Goal: Transaction & Acquisition: Purchase product/service

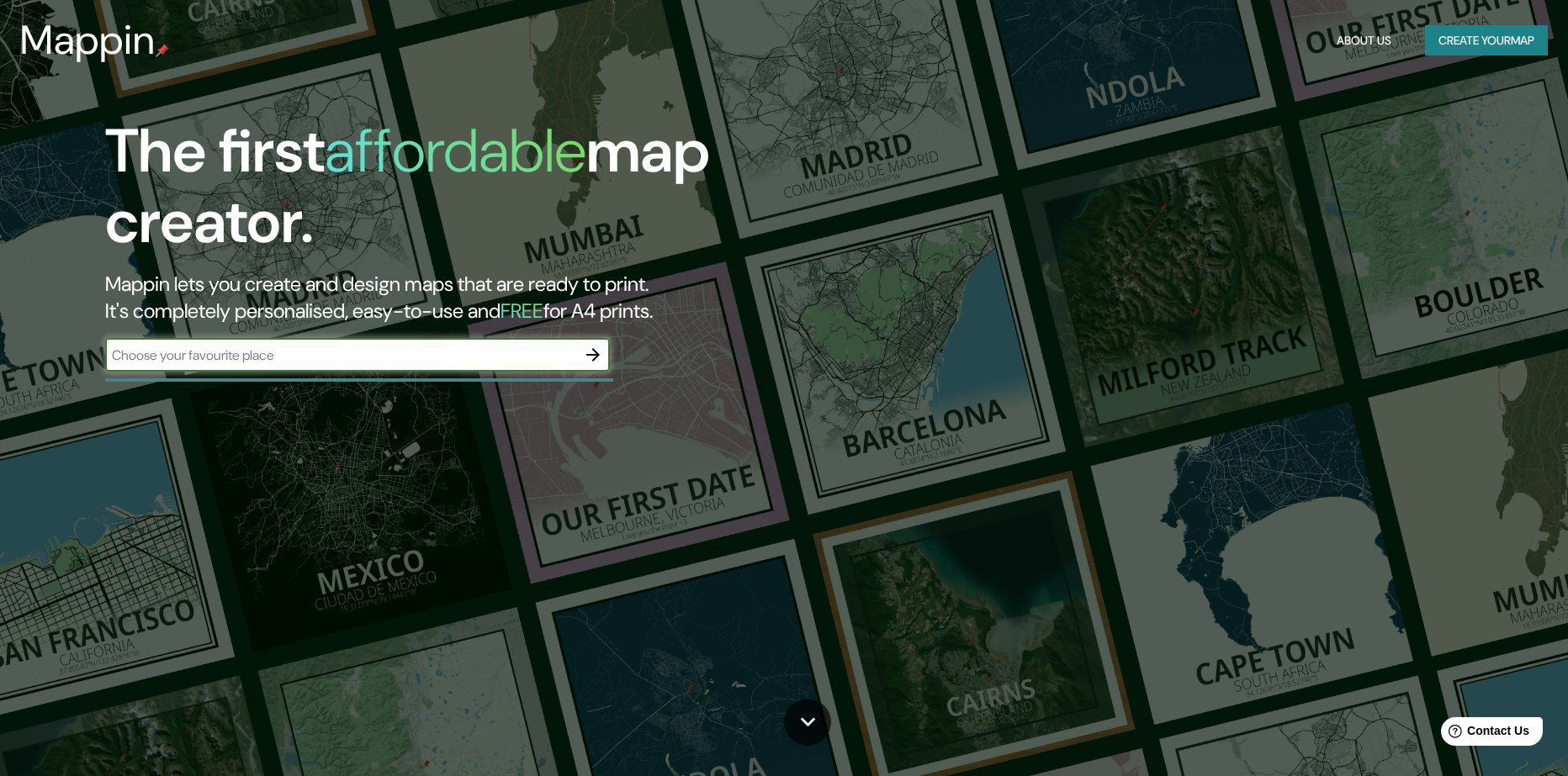
click at [478, 364] on input "text" at bounding box center [340, 356] width 471 height 20
type input "merida"
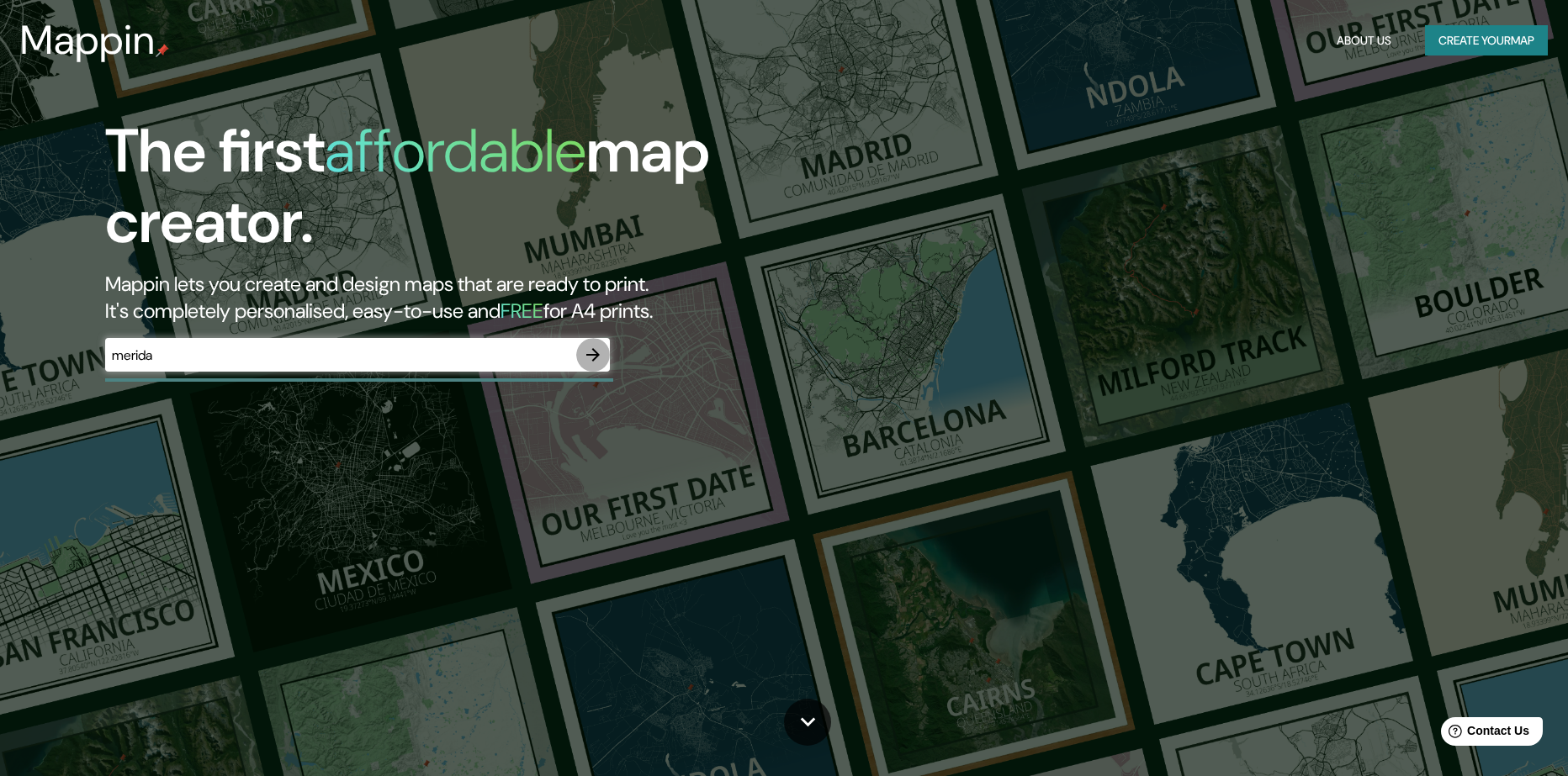
click at [585, 355] on icon "button" at bounding box center [593, 355] width 21 height 21
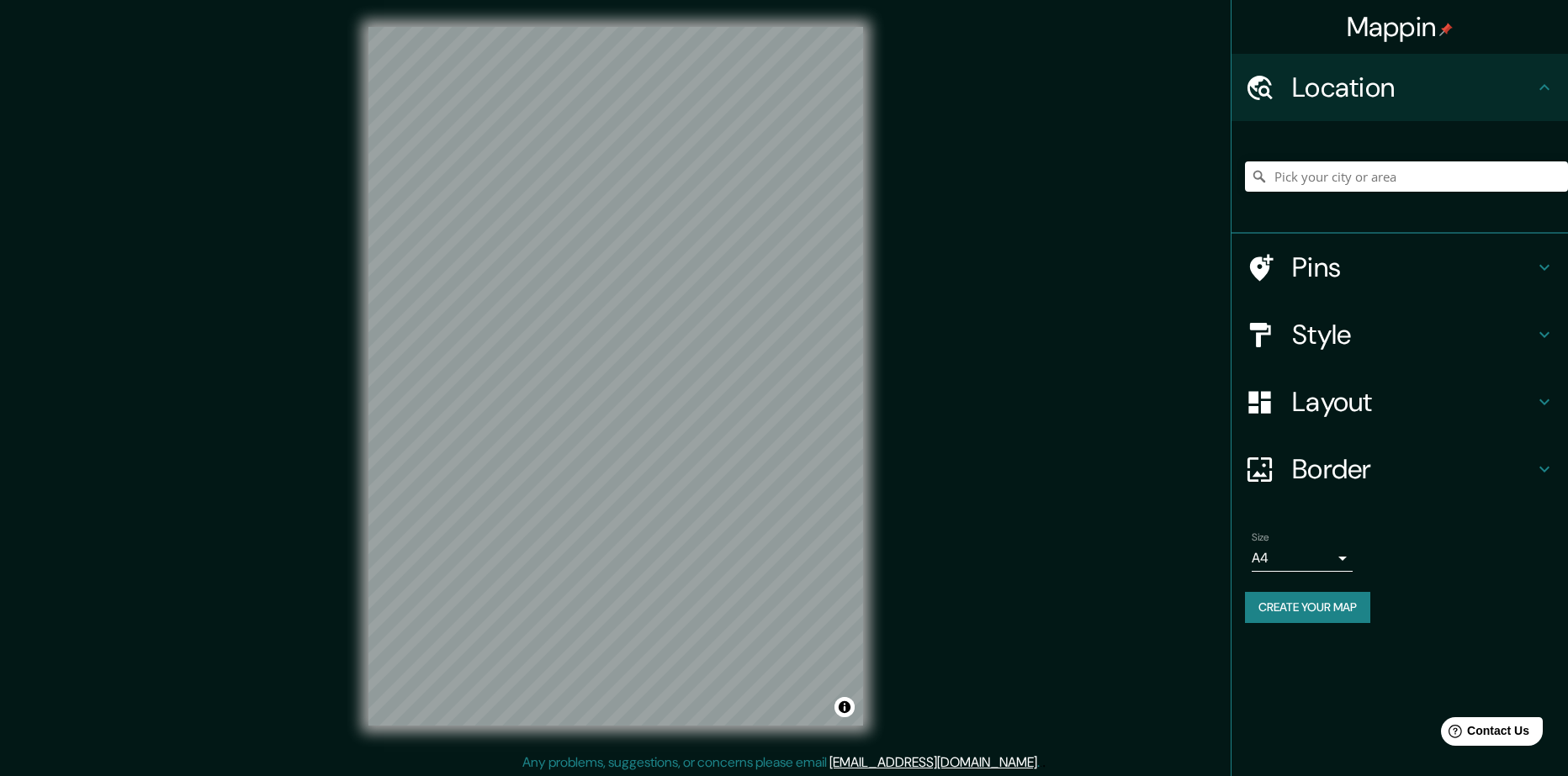
click at [1385, 338] on h4 "Style" at bounding box center [1412, 334] width 242 height 33
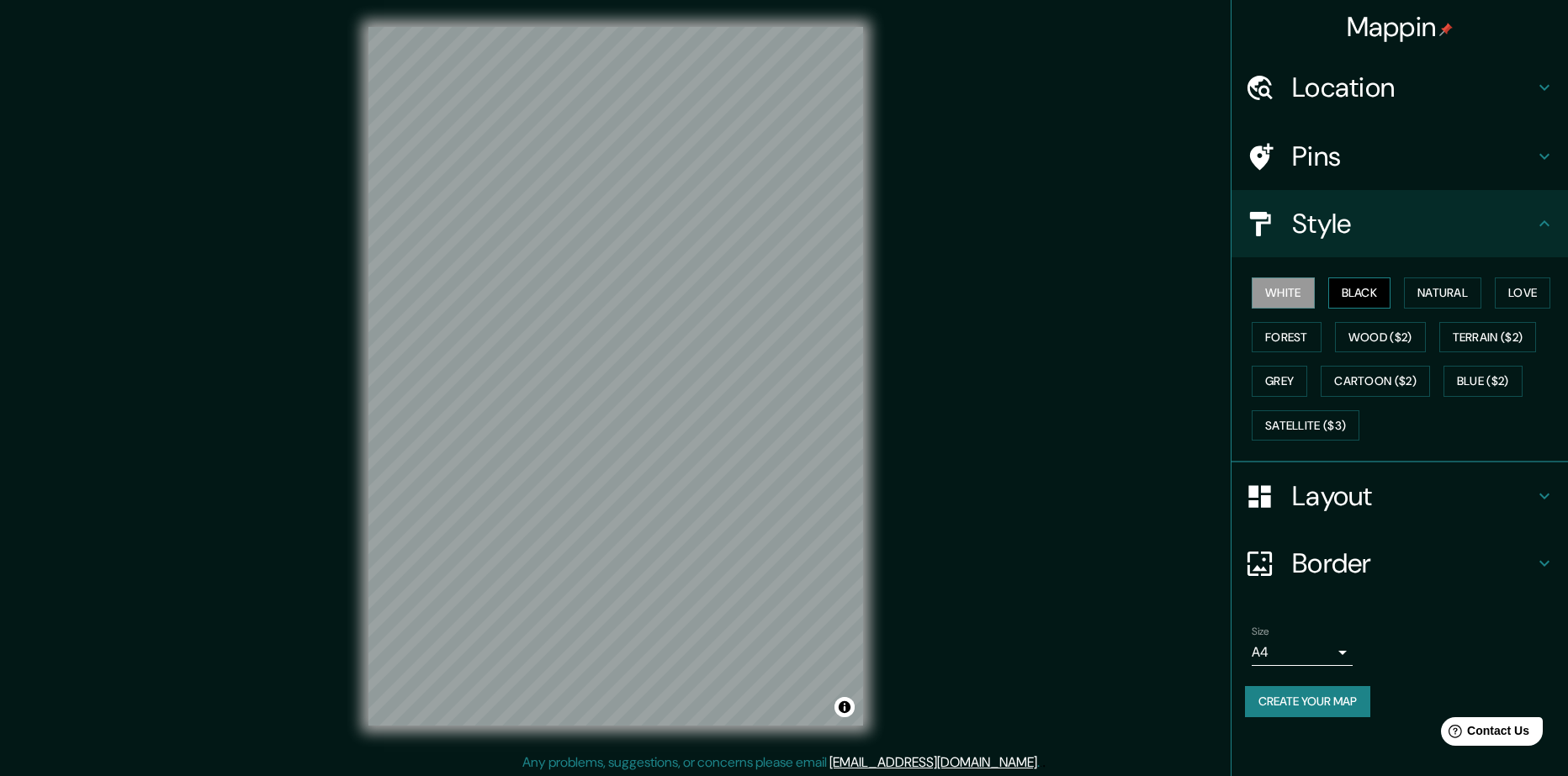
click at [1347, 294] on button "Black" at bounding box center [1359, 293] width 63 height 31
click at [1426, 300] on button "Natural" at bounding box center [1443, 293] width 77 height 31
click at [1520, 305] on button "Love" at bounding box center [1522, 293] width 56 height 31
click at [1322, 329] on div "White Black Natural Love Forest Wood ($2) Terrain ($2) Grey Cartoon ($2) Blue (…" at bounding box center [1406, 359] width 323 height 176
click at [1309, 330] on button "Forest" at bounding box center [1286, 338] width 70 height 31
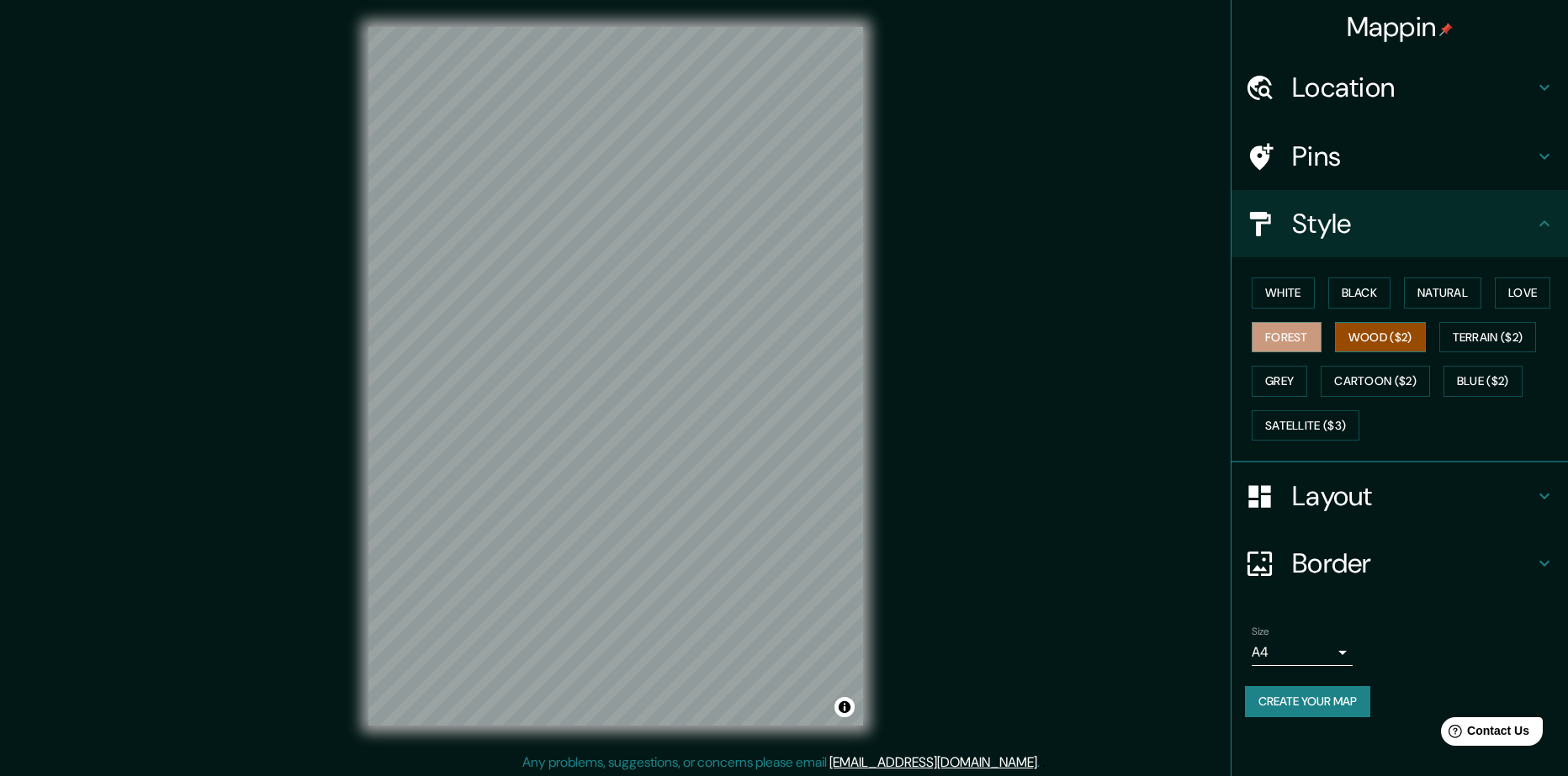
click at [1384, 346] on button "Wood ($2)" at bounding box center [1380, 338] width 91 height 31
click at [1486, 341] on button "Terrain ($2)" at bounding box center [1489, 338] width 98 height 31
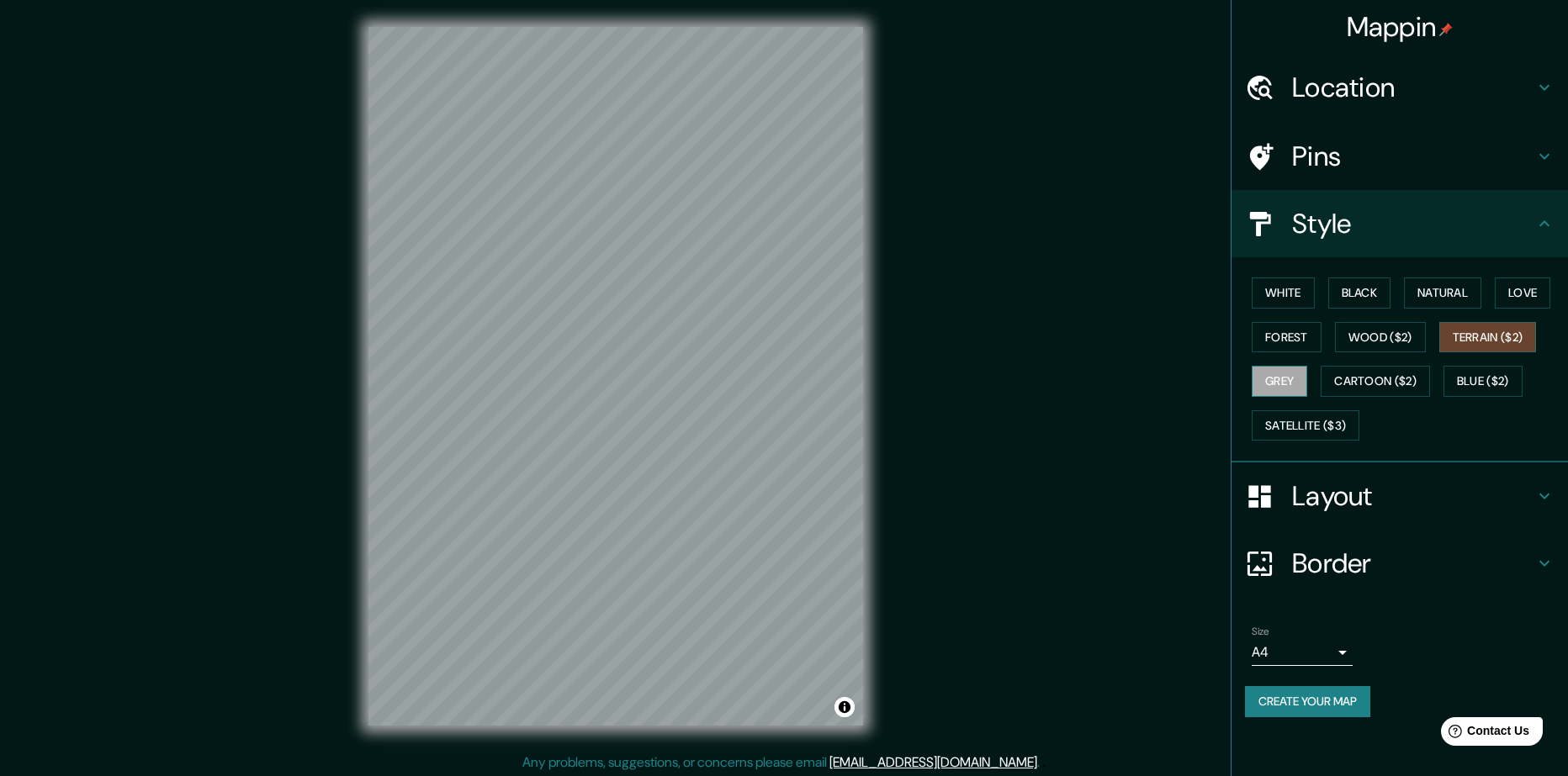
click at [1283, 377] on button "Grey" at bounding box center [1279, 381] width 56 height 31
click at [1381, 380] on button "Cartoon ($2)" at bounding box center [1376, 381] width 110 height 31
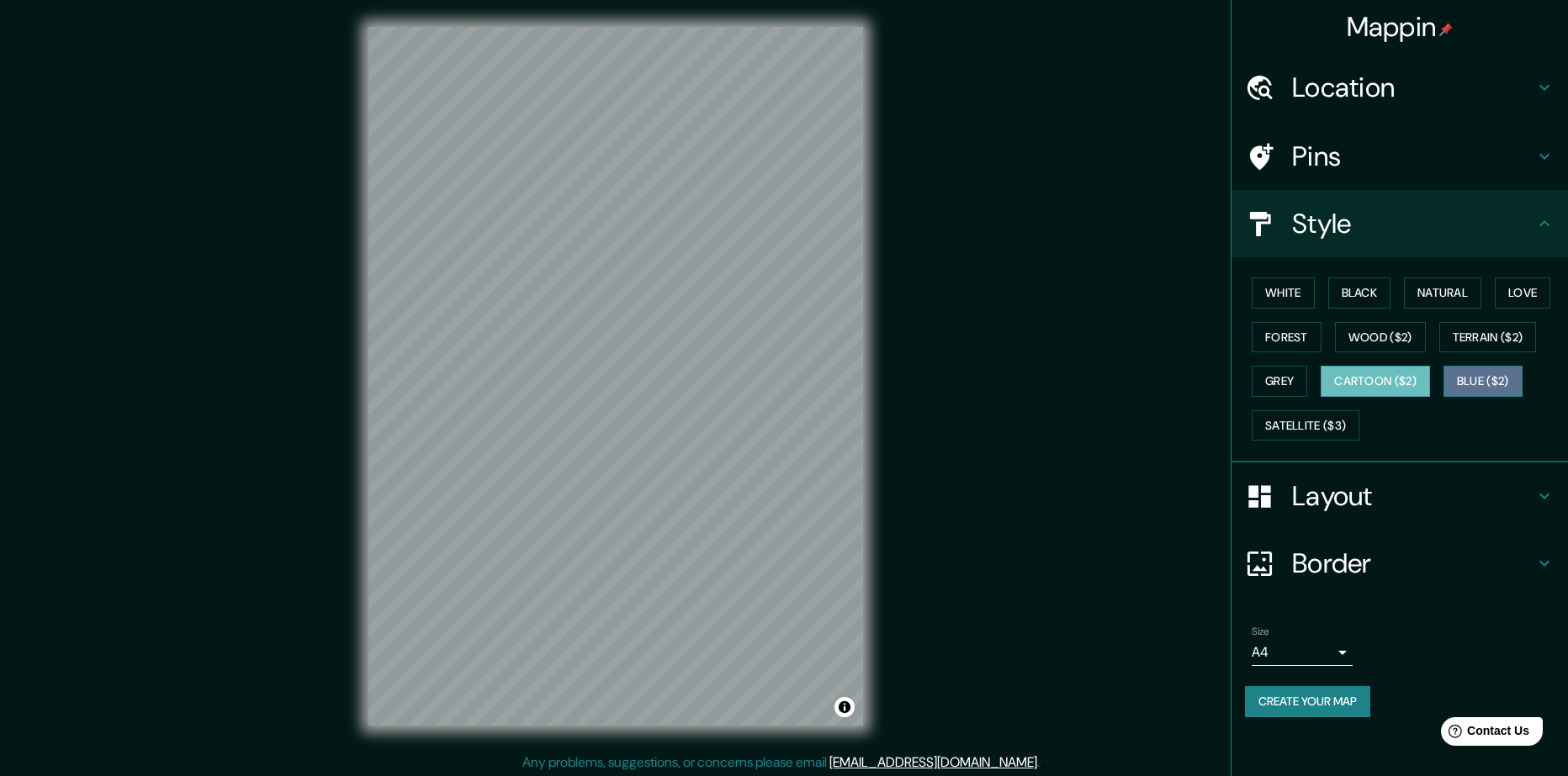
click at [1463, 383] on button "Blue ($2)" at bounding box center [1483, 381] width 79 height 31
click at [1295, 424] on button "Satellite ($3)" at bounding box center [1305, 426] width 108 height 31
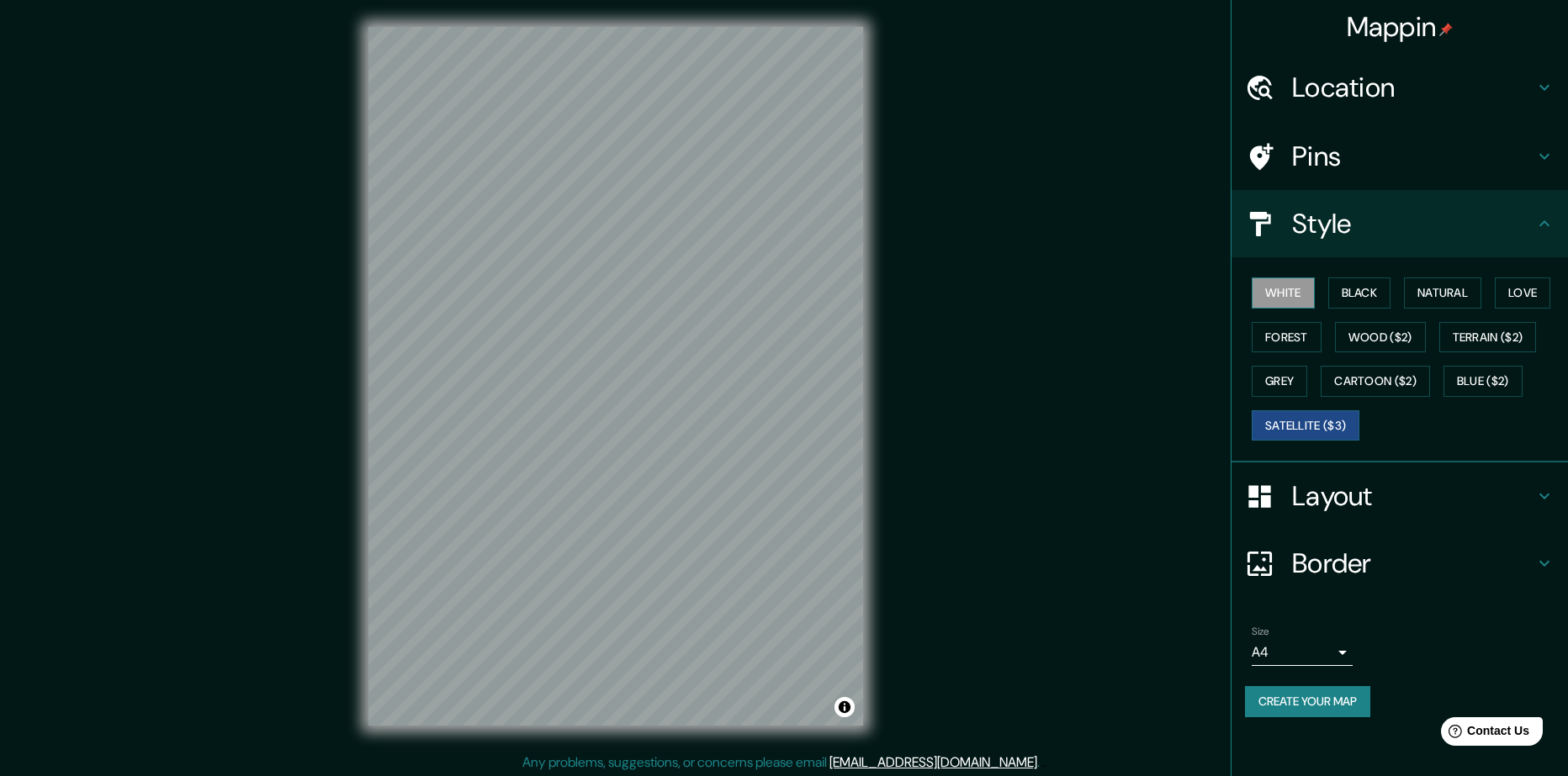
click at [1294, 304] on button "White" at bounding box center [1283, 293] width 63 height 31
click at [1356, 299] on button "Black" at bounding box center [1359, 293] width 63 height 31
click at [1454, 305] on button "Natural" at bounding box center [1443, 293] width 77 height 31
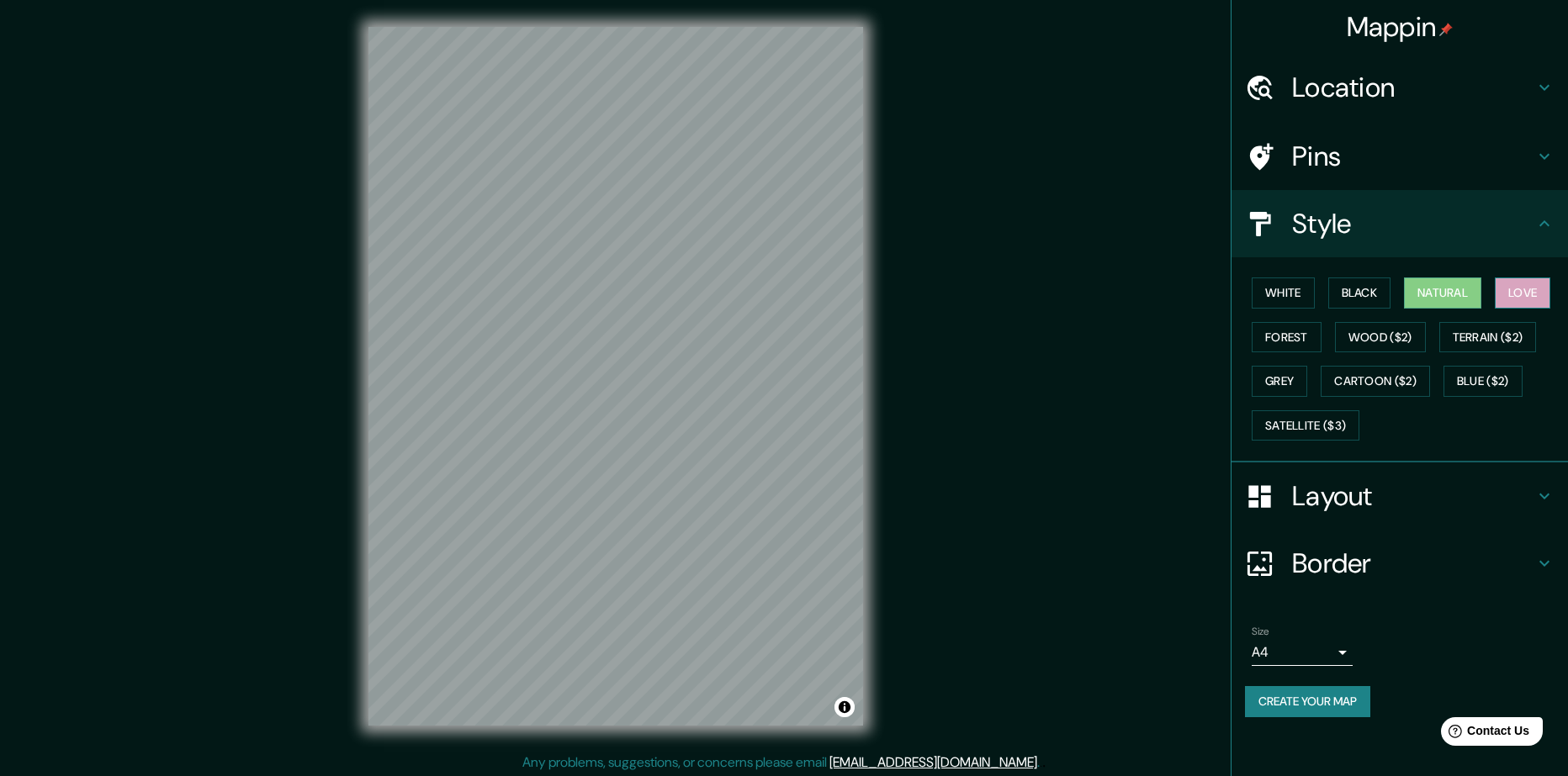
click at [1519, 296] on button "Love" at bounding box center [1522, 293] width 56 height 31
click at [1263, 338] on button "Forest" at bounding box center [1286, 338] width 70 height 31
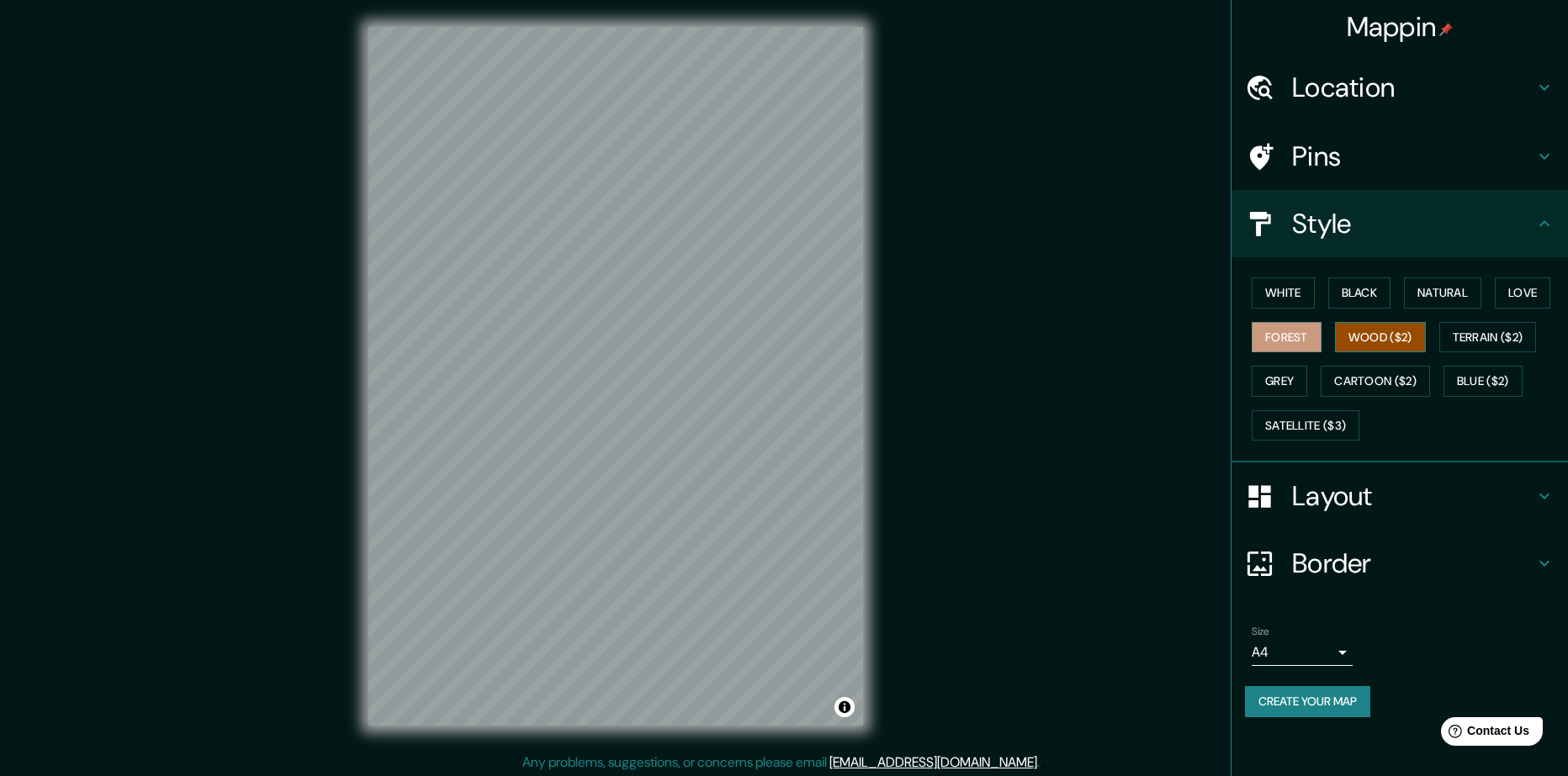
click at [1388, 342] on button "Wood ($2)" at bounding box center [1380, 338] width 91 height 31
click at [1308, 338] on button "Forest" at bounding box center [1286, 338] width 70 height 31
click at [1377, 156] on h4 "Pins" at bounding box center [1412, 156] width 242 height 33
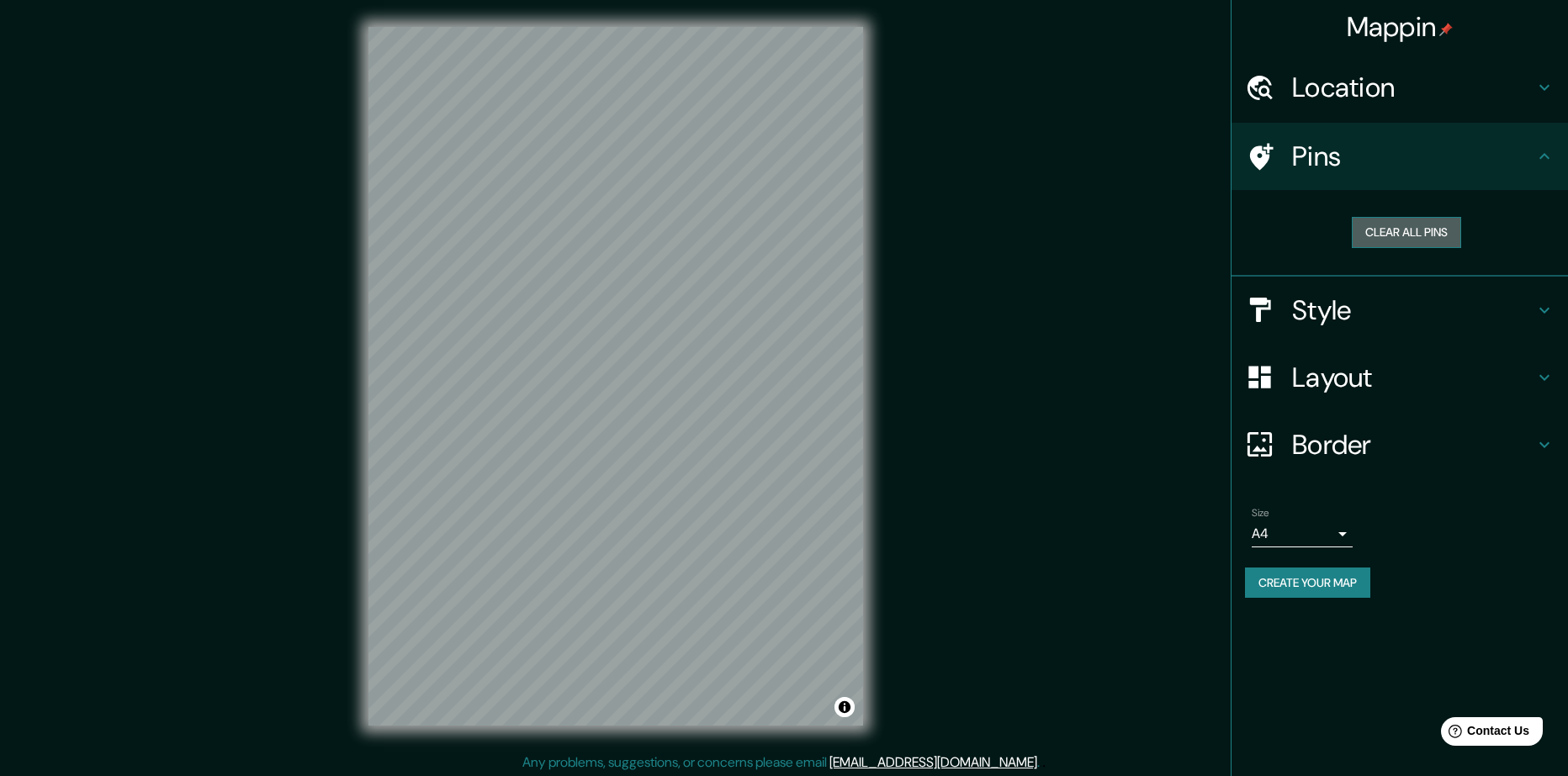
click at [1422, 232] on button "Clear all pins" at bounding box center [1406, 232] width 110 height 31
click at [1407, 233] on button "Clear all pins" at bounding box center [1406, 232] width 110 height 31
click at [1382, 229] on button "Clear all pins" at bounding box center [1406, 232] width 110 height 31
click at [1547, 155] on icon at bounding box center [1544, 156] width 21 height 21
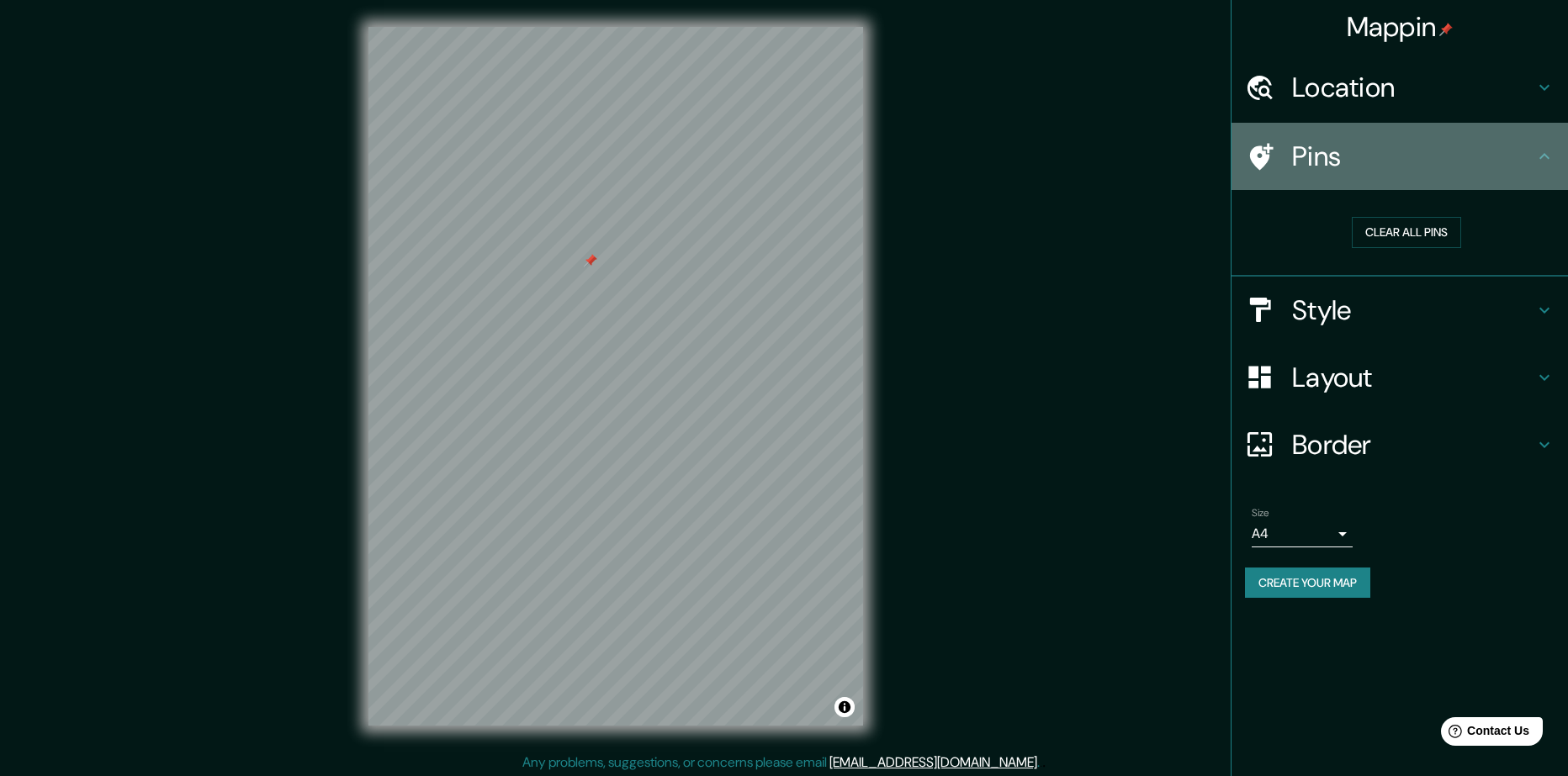
click at [1541, 156] on icon at bounding box center [1544, 156] width 21 height 21
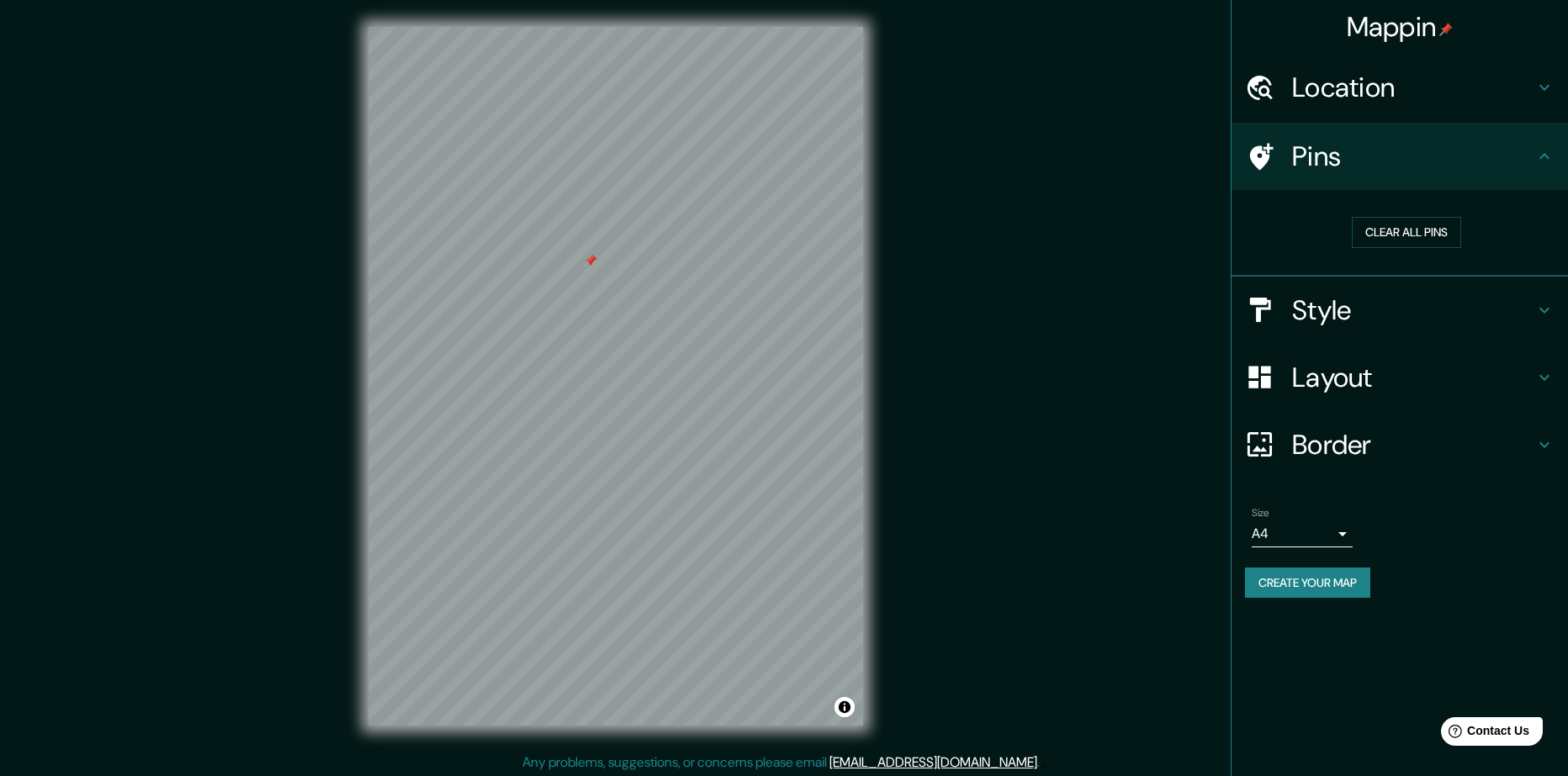
click at [1403, 155] on h4 "Pins" at bounding box center [1412, 156] width 242 height 33
click at [1258, 159] on icon at bounding box center [1261, 156] width 24 height 26
click at [1546, 164] on icon at bounding box center [1544, 156] width 21 height 21
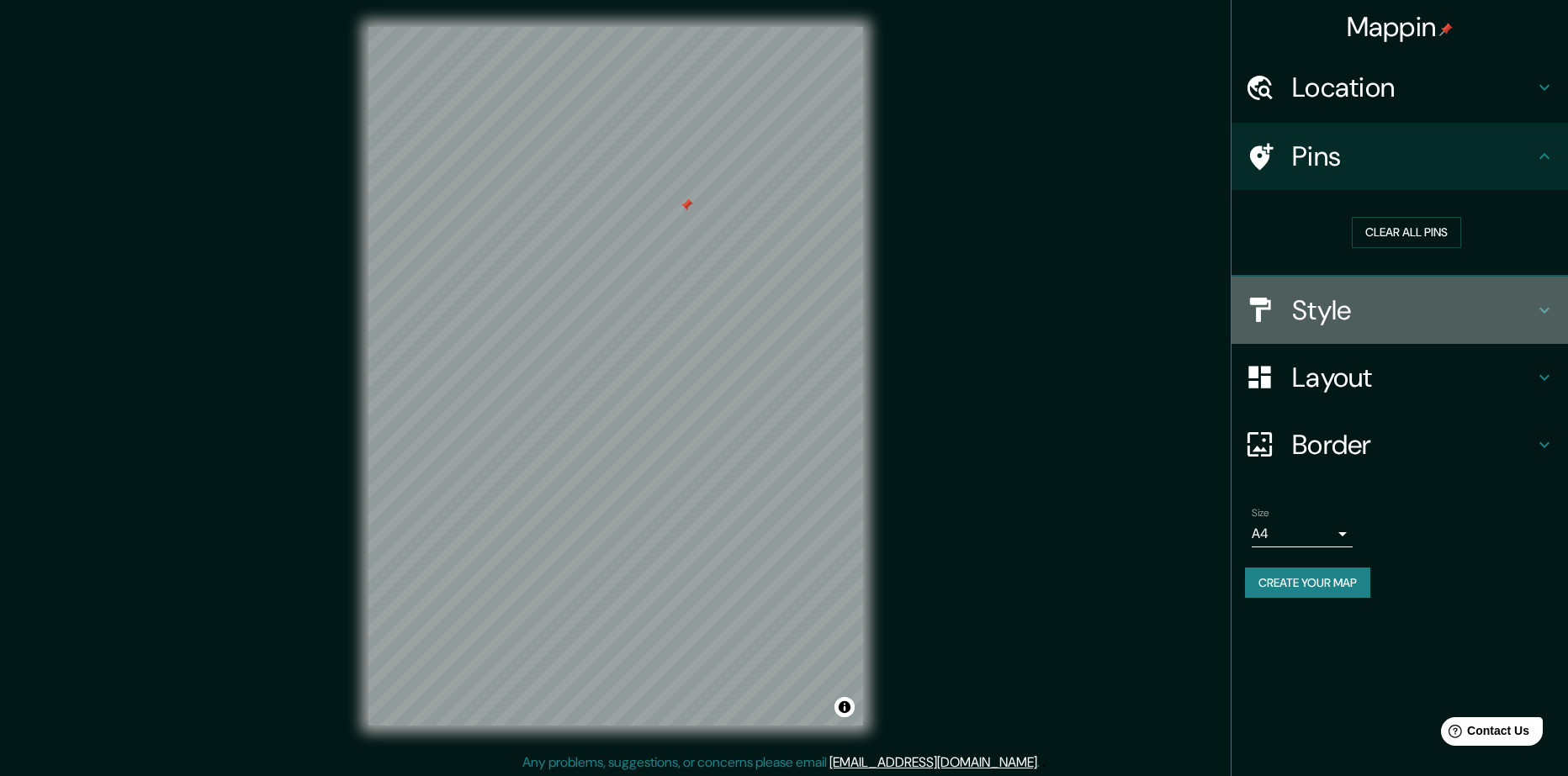
click at [1489, 308] on h4 "Style" at bounding box center [1412, 311] width 242 height 33
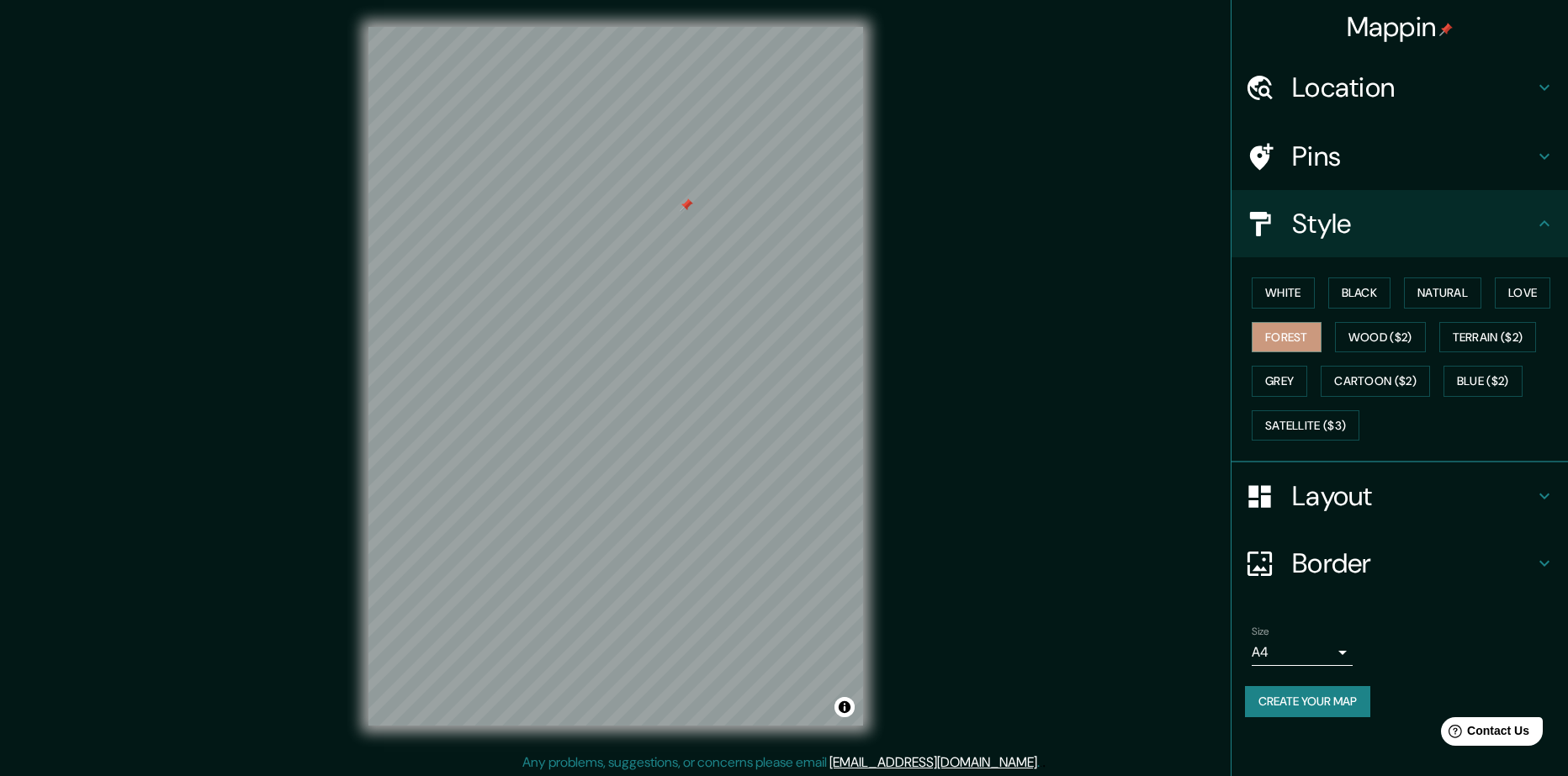
click at [1523, 222] on h4 "Style" at bounding box center [1412, 223] width 242 height 33
click at [1544, 227] on icon at bounding box center [1544, 223] width 21 height 21
click at [1546, 500] on icon at bounding box center [1544, 496] width 21 height 21
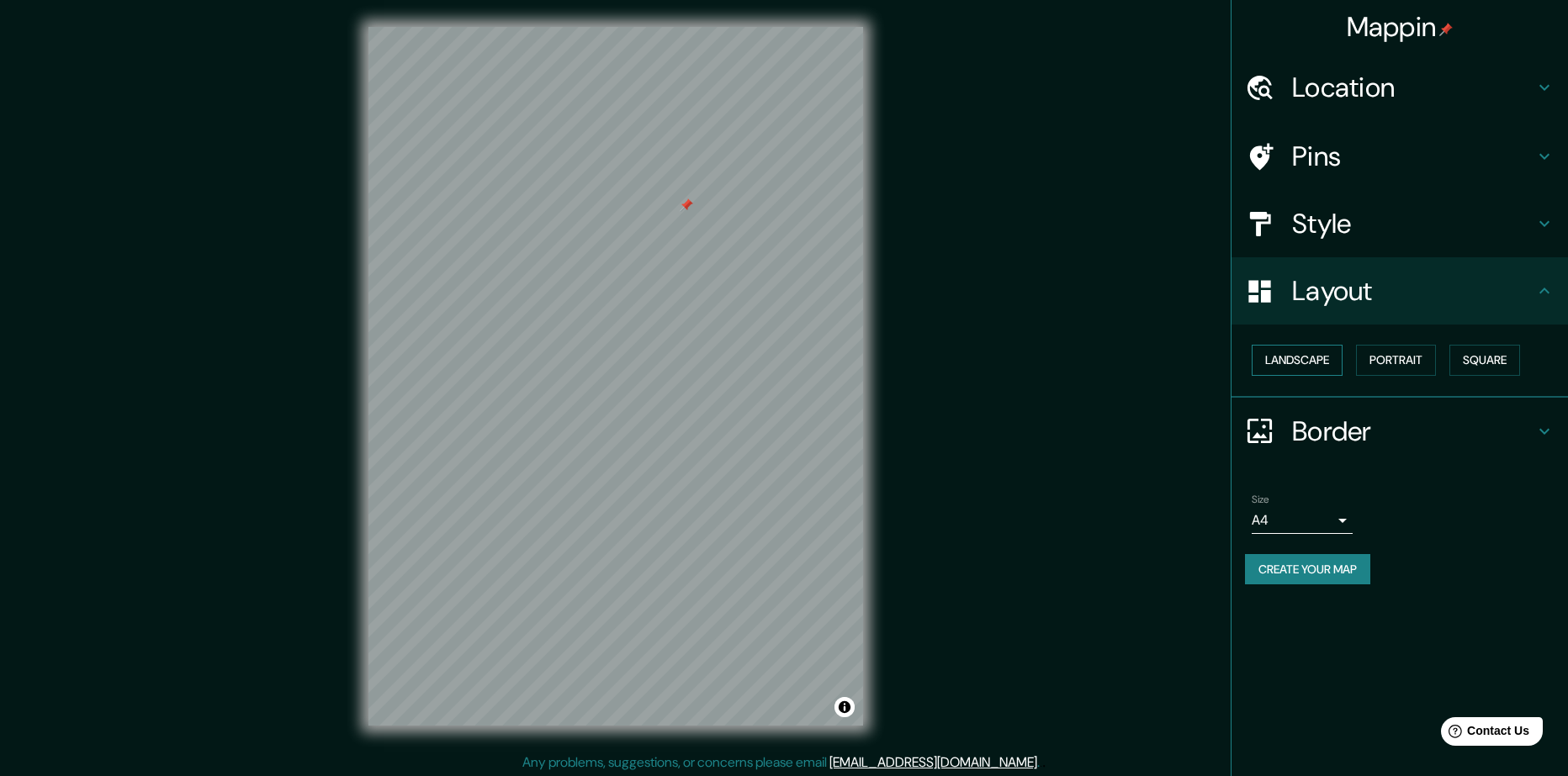
click at [1284, 361] on button "Landscape" at bounding box center [1297, 361] width 91 height 31
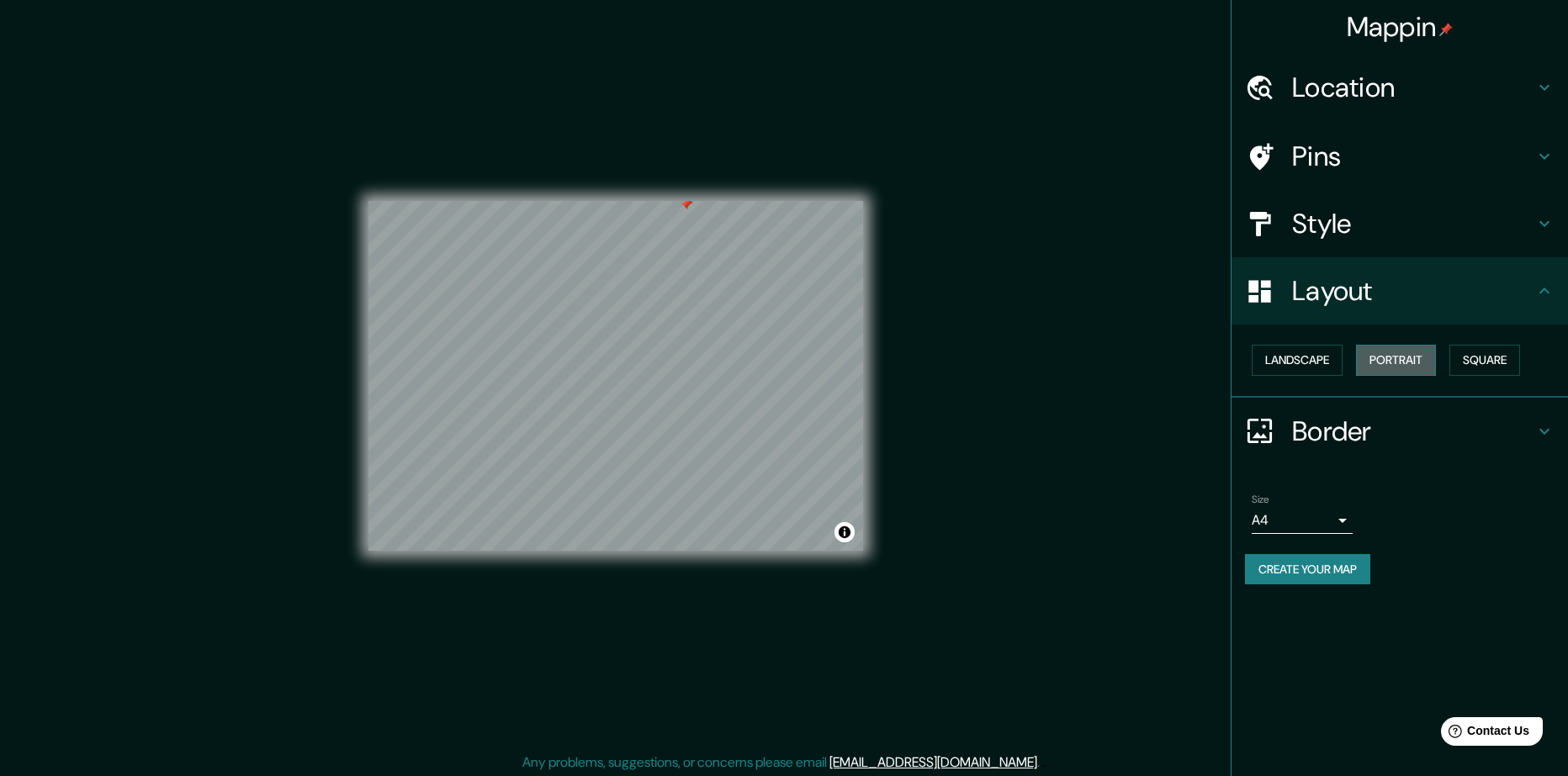
click at [1380, 358] on button "Portrait" at bounding box center [1396, 361] width 80 height 31
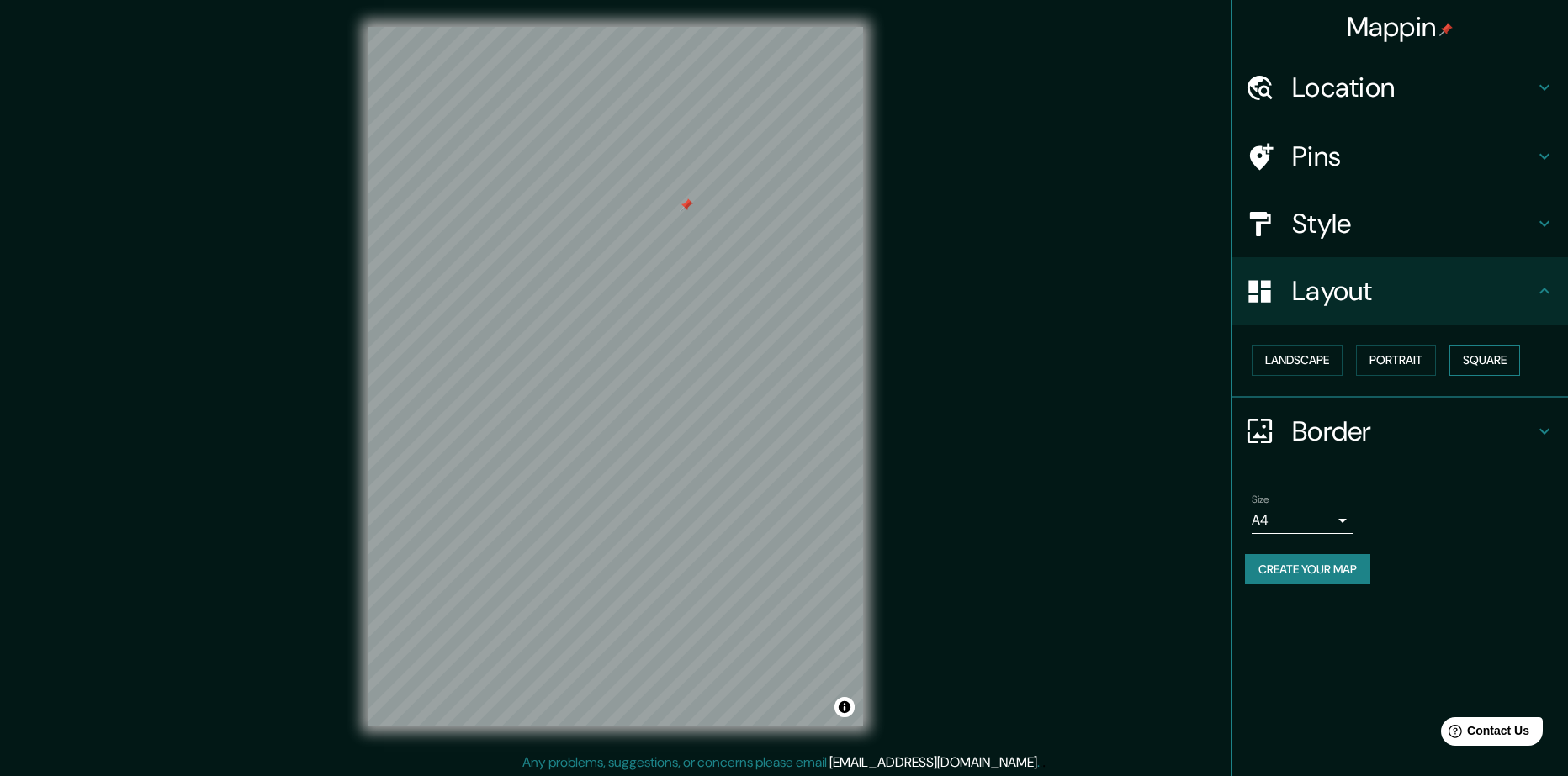
click at [1493, 353] on button "Square" at bounding box center [1485, 361] width 71 height 31
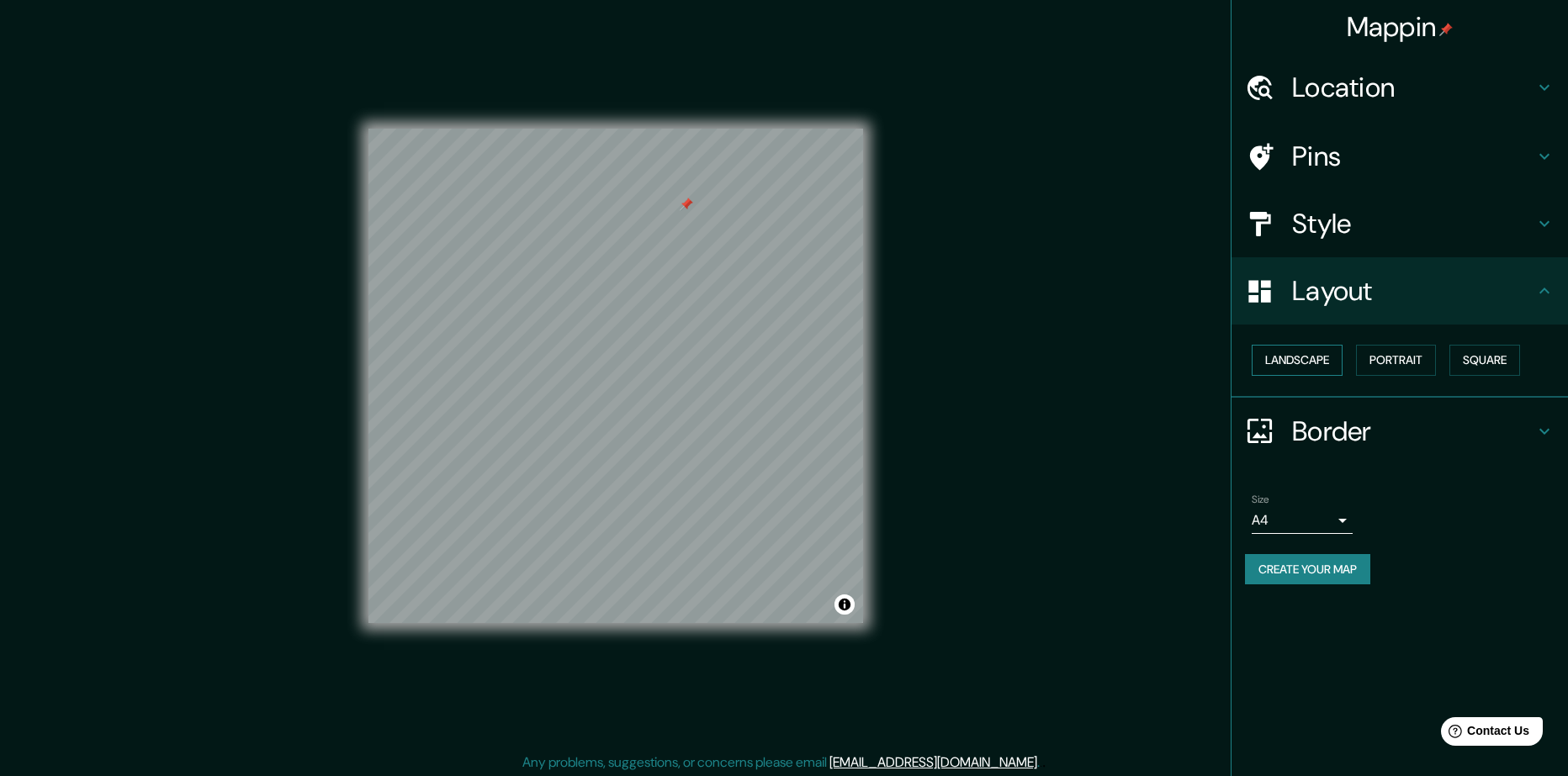
click at [1304, 355] on button "Landscape" at bounding box center [1297, 361] width 91 height 31
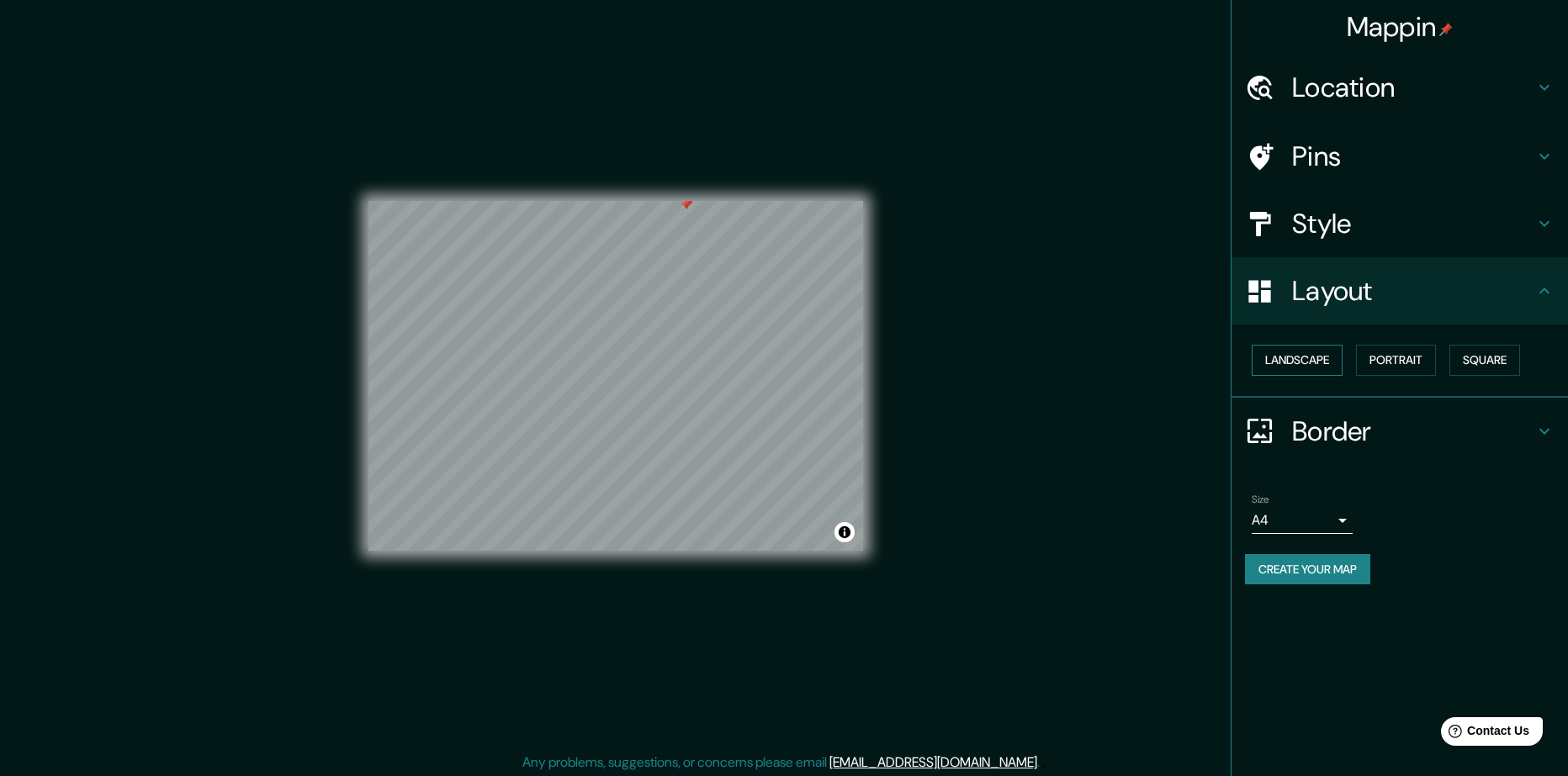
click at [1319, 356] on button "Landscape" at bounding box center [1297, 361] width 91 height 31
click at [1375, 359] on button "Portrait" at bounding box center [1396, 361] width 80 height 31
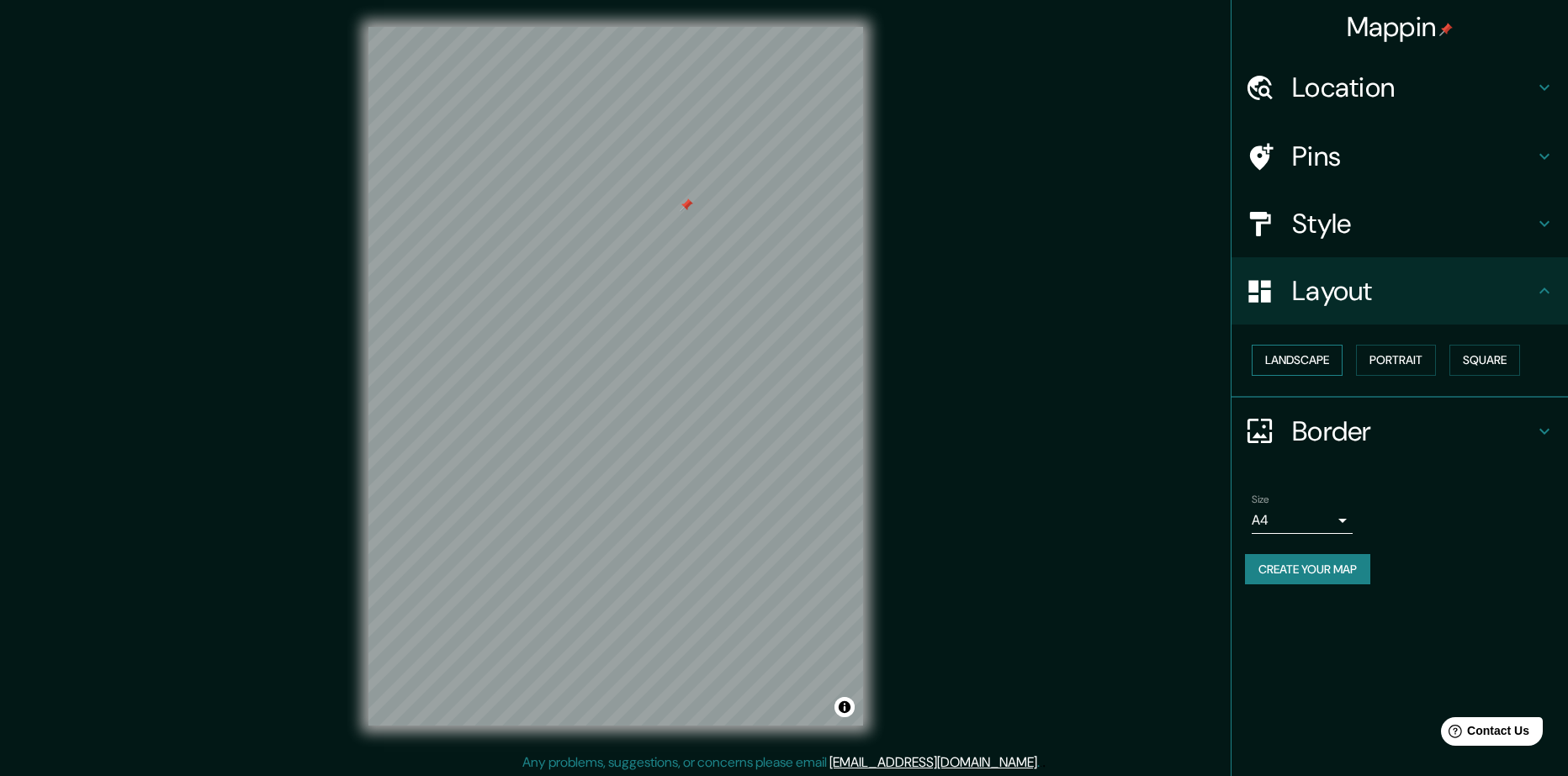
click at [1318, 357] on button "Landscape" at bounding box center [1297, 361] width 91 height 31
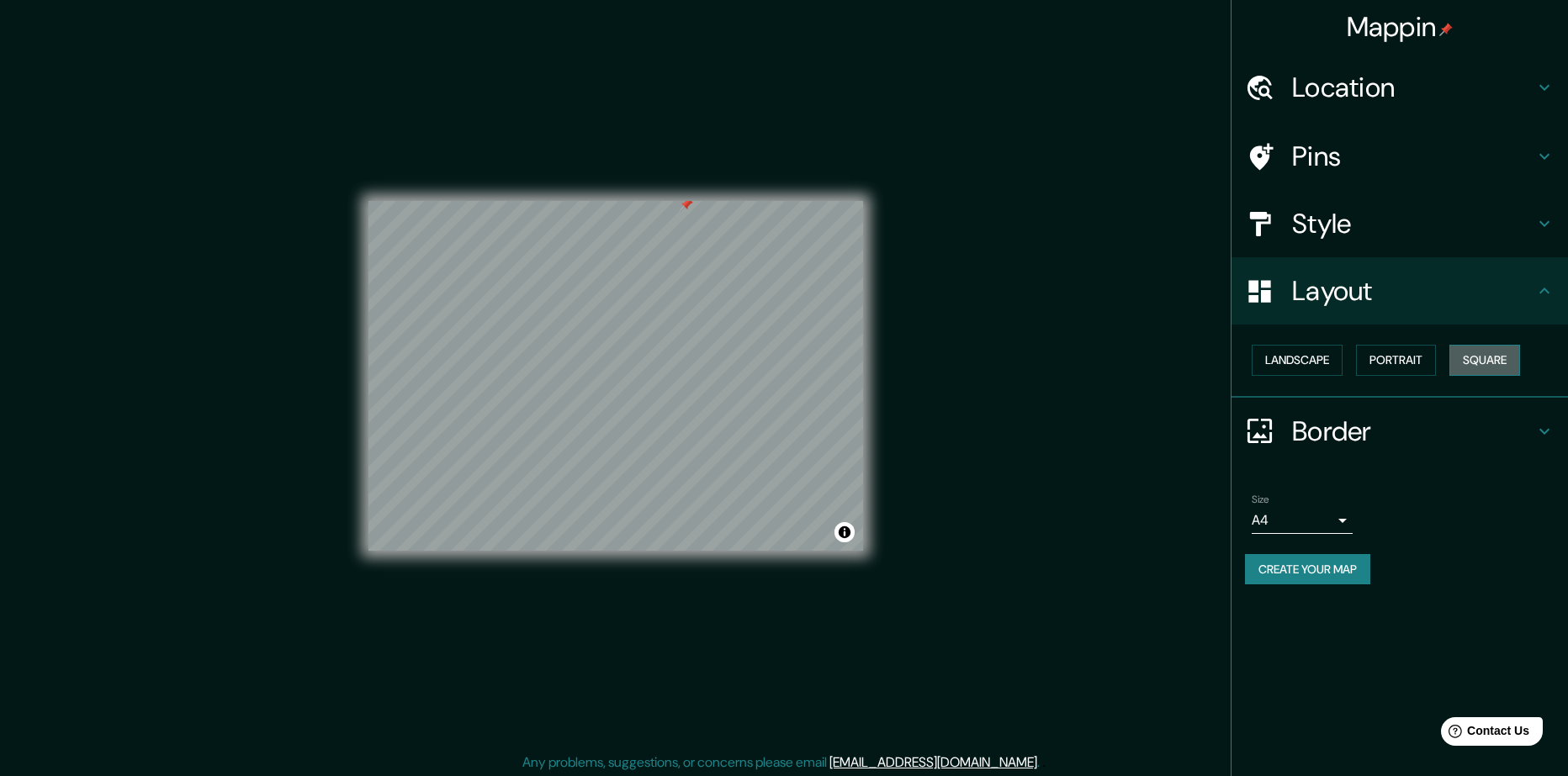
click at [1461, 365] on button "Square" at bounding box center [1485, 361] width 71 height 31
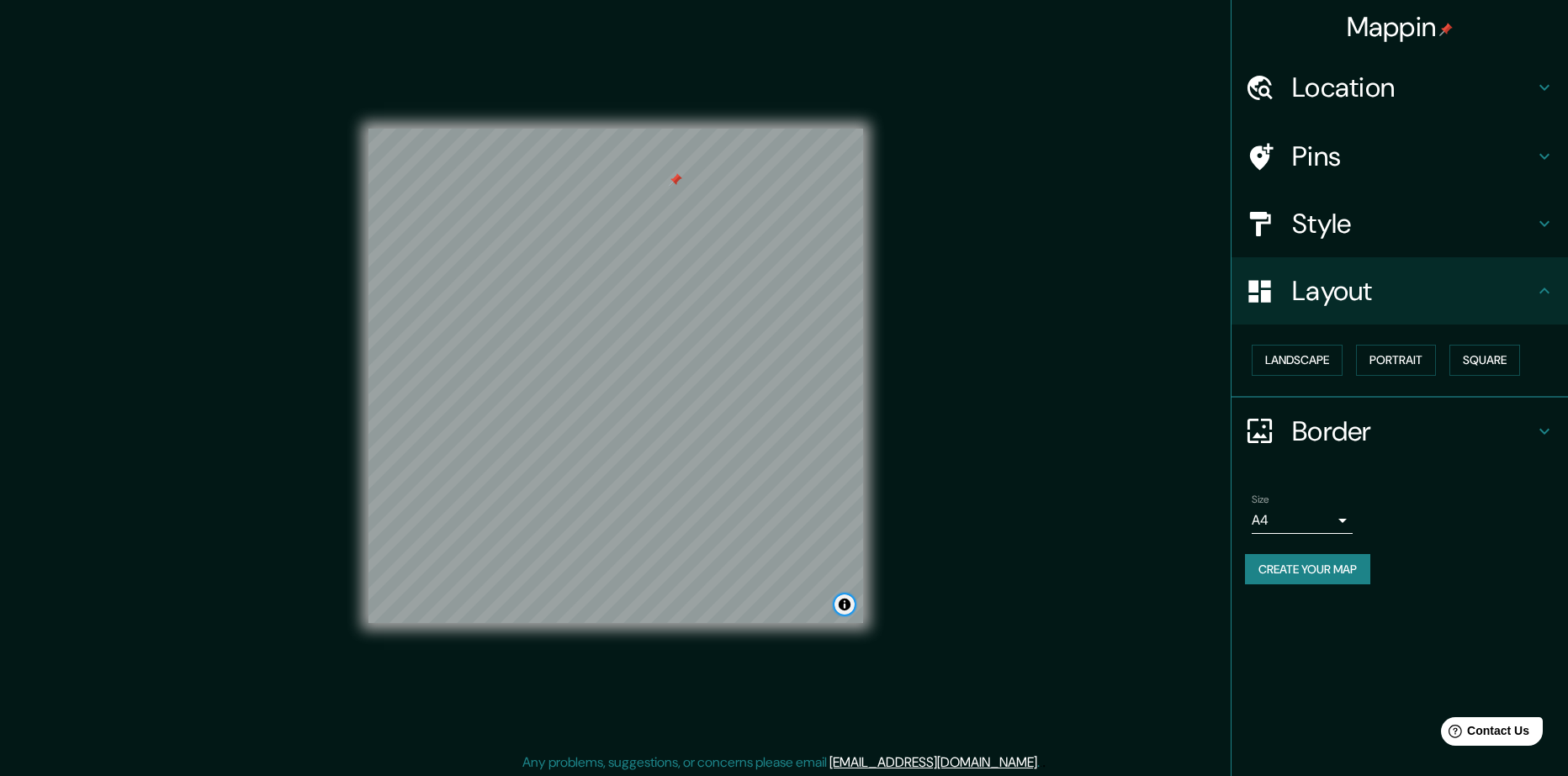
click at [848, 605] on button "Toggle attribution" at bounding box center [844, 605] width 21 height 21
click at [850, 606] on button "Toggle attribution" at bounding box center [844, 605] width 21 height 21
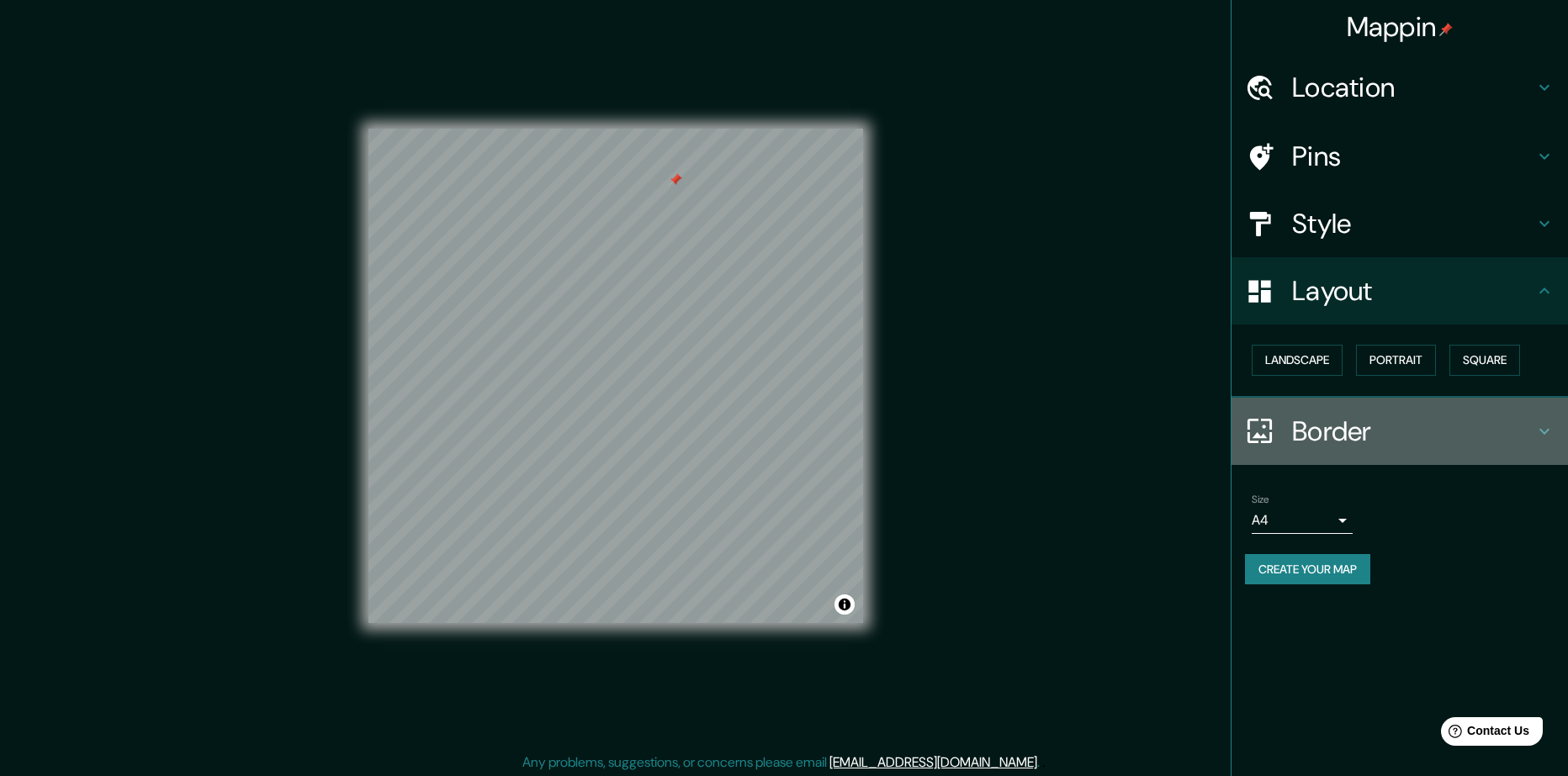
click at [1368, 422] on h4 "Border" at bounding box center [1412, 431] width 242 height 33
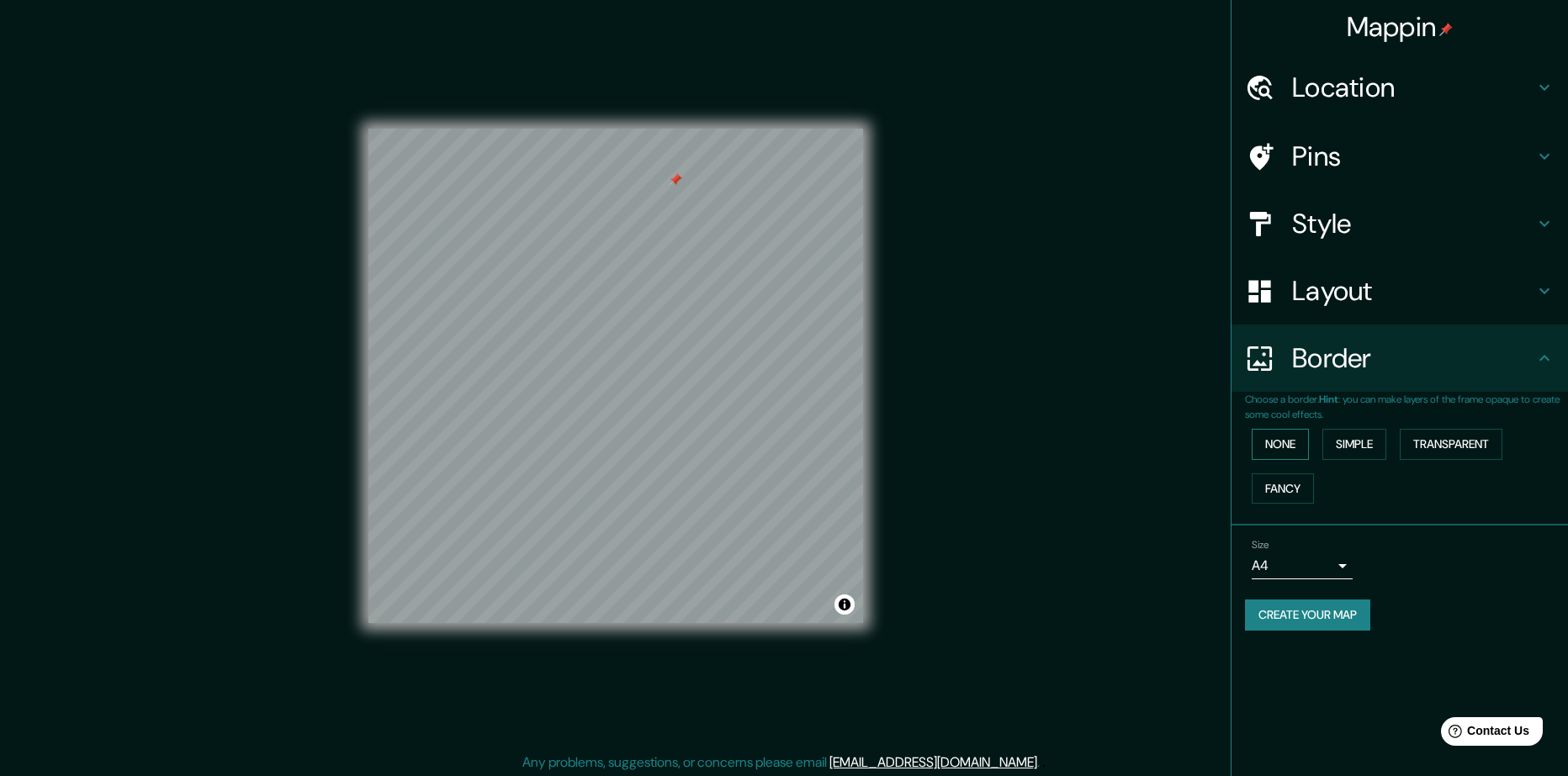
click at [1293, 442] on button "None" at bounding box center [1280, 445] width 57 height 31
click at [1366, 442] on button "Simple" at bounding box center [1353, 445] width 64 height 31
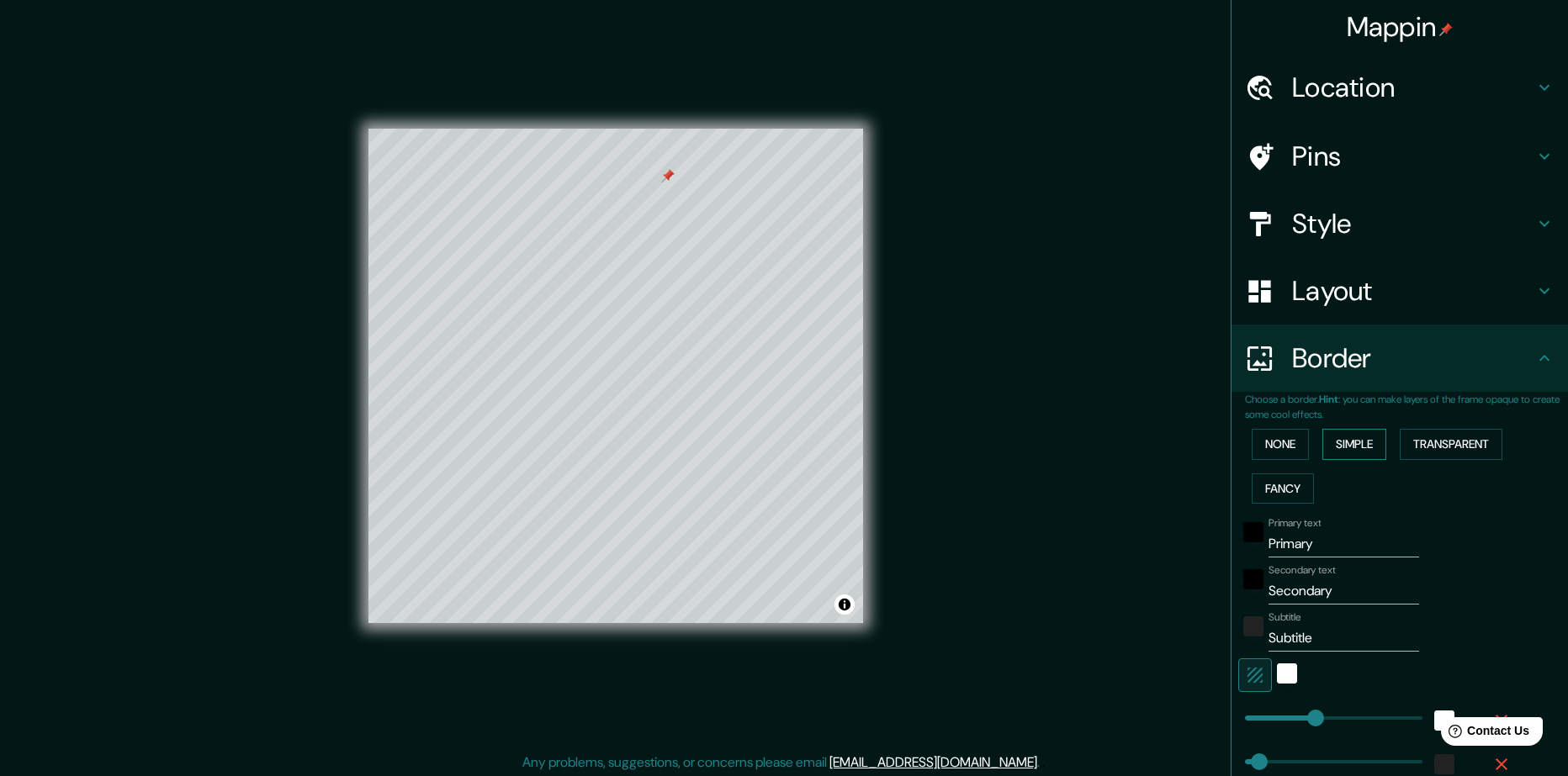
click at [1353, 444] on button "Simple" at bounding box center [1353, 445] width 64 height 31
type input "235"
type input "47"
click at [1416, 443] on button "Transparent" at bounding box center [1450, 445] width 103 height 31
click at [1275, 481] on button "Fancy" at bounding box center [1283, 489] width 63 height 31
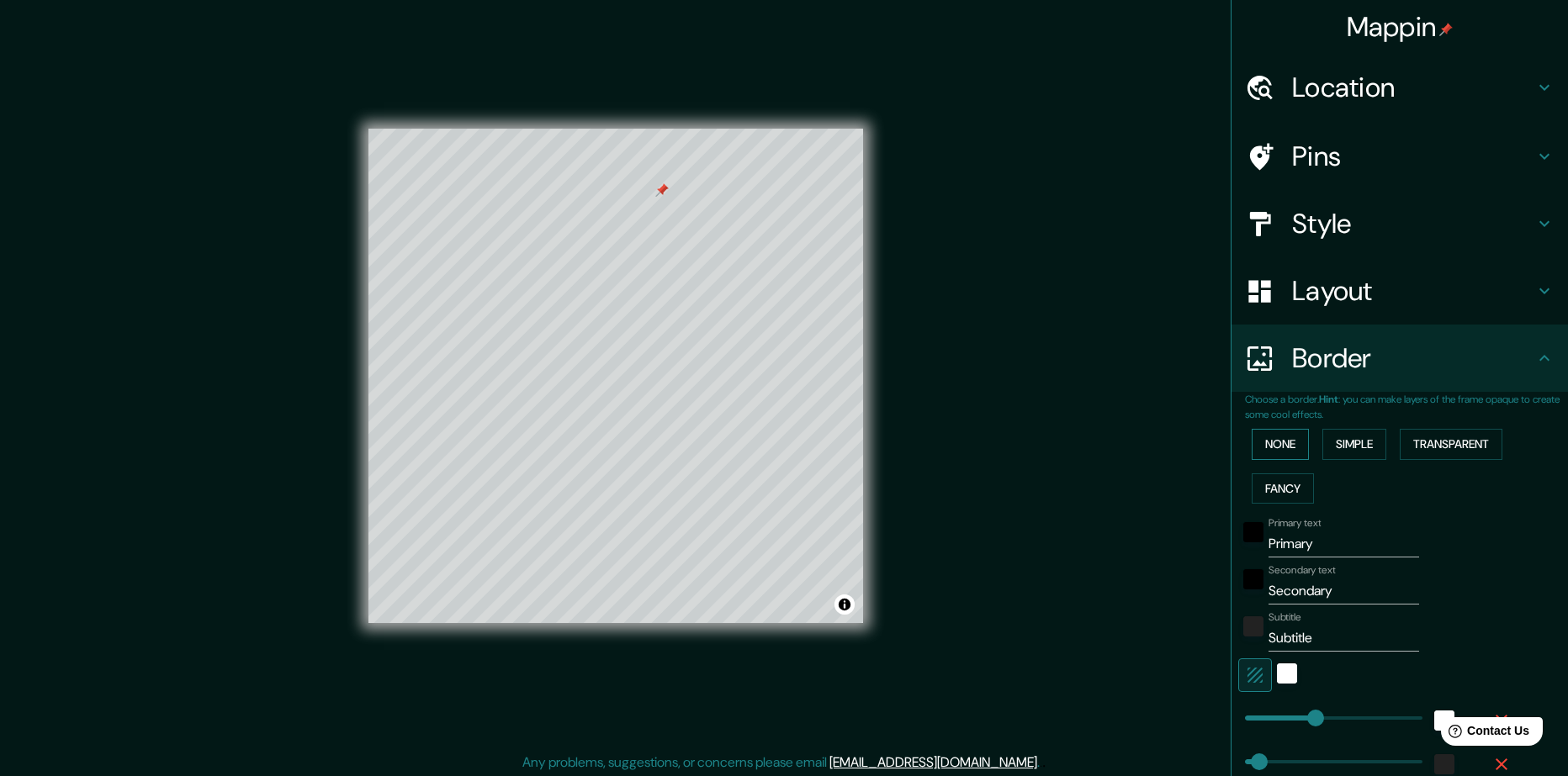
click at [1291, 445] on button "None" at bounding box center [1280, 445] width 57 height 31
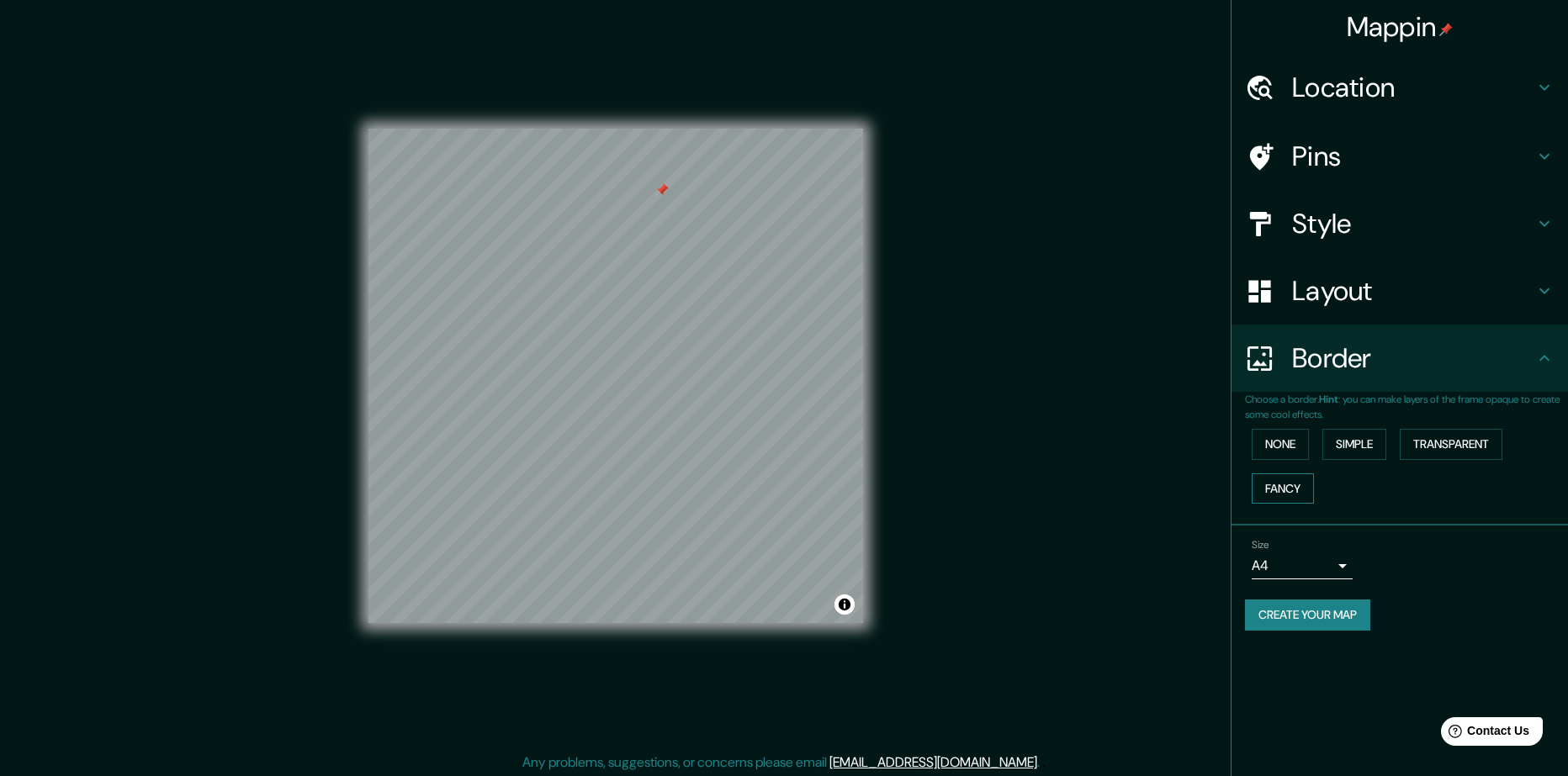
click at [1298, 482] on button "Fancy" at bounding box center [1283, 489] width 63 height 31
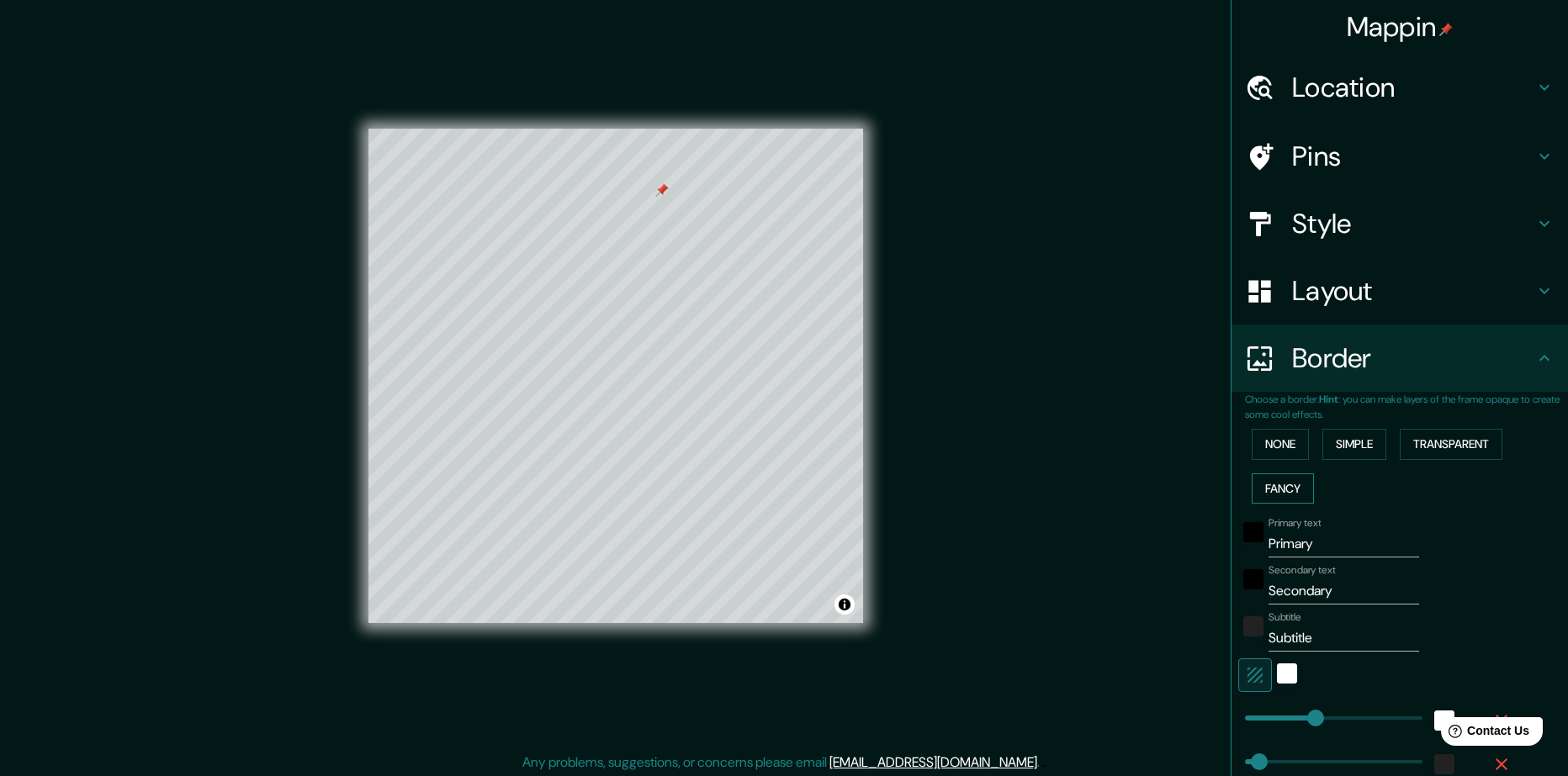
click at [1279, 487] on button "Fancy" at bounding box center [1283, 489] width 63 height 31
type input "235"
type input "47"
type input "24"
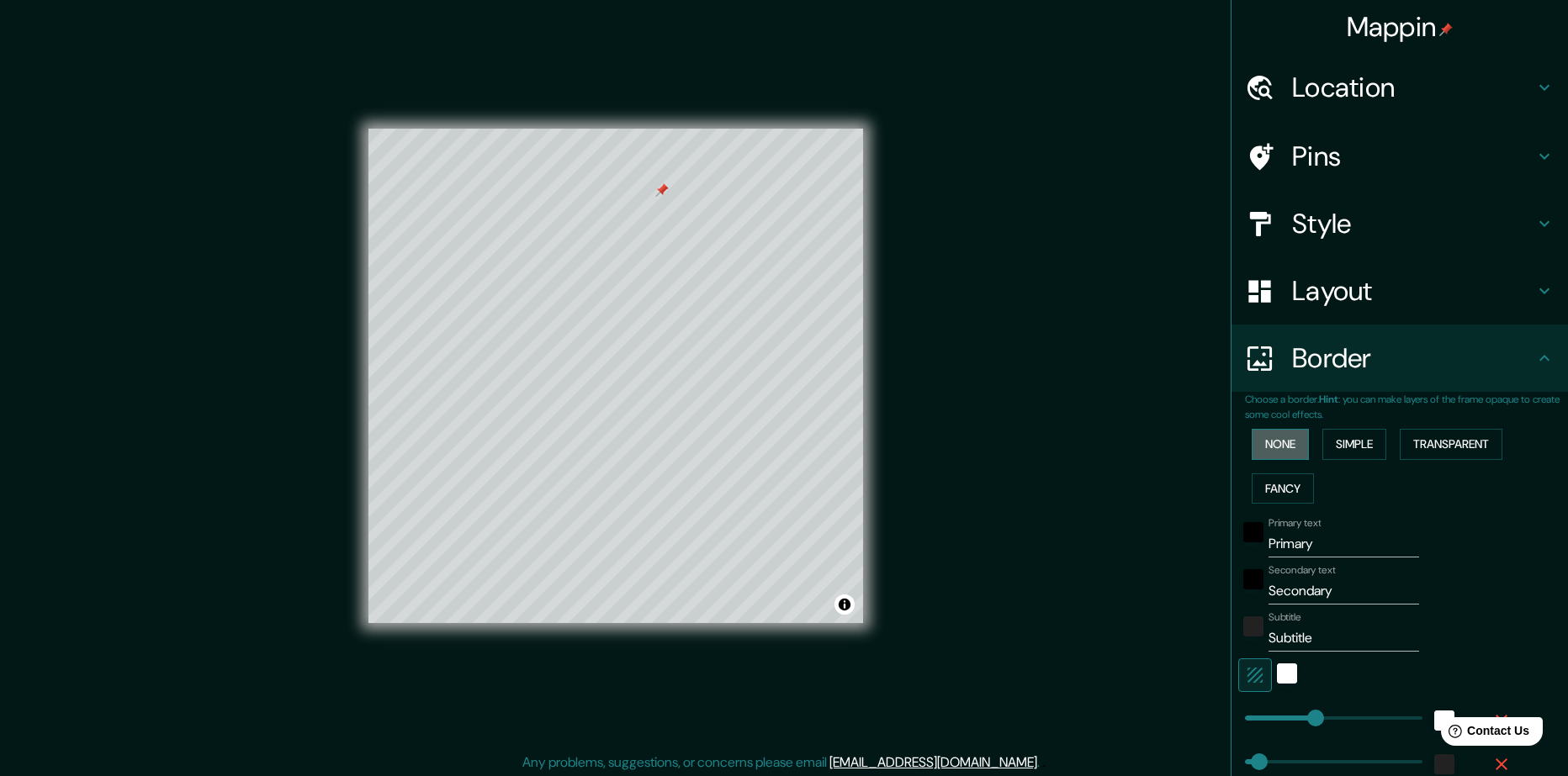
click at [1278, 436] on button "None" at bounding box center [1280, 445] width 57 height 31
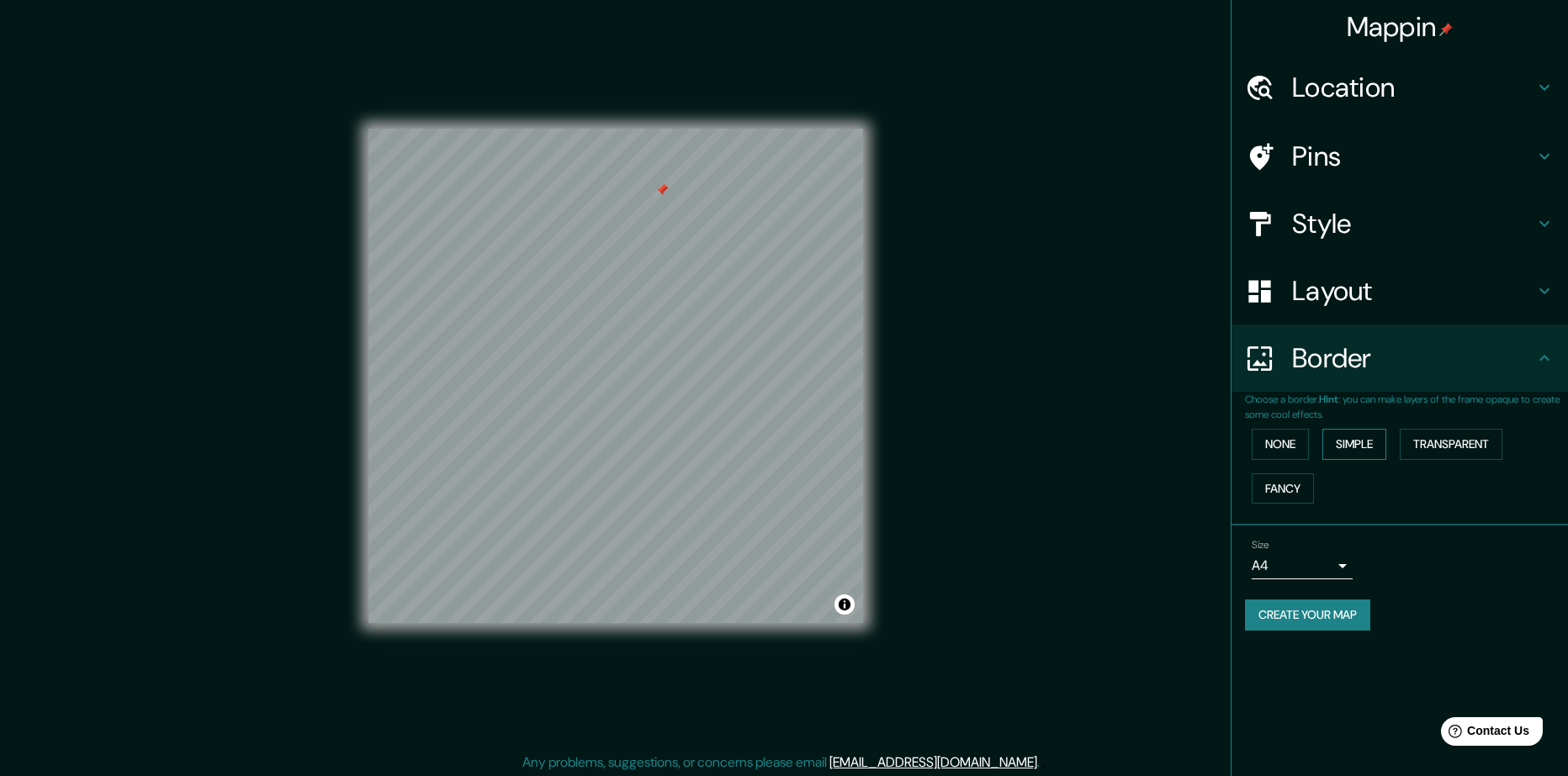
click at [1345, 442] on button "Simple" at bounding box center [1353, 445] width 64 height 31
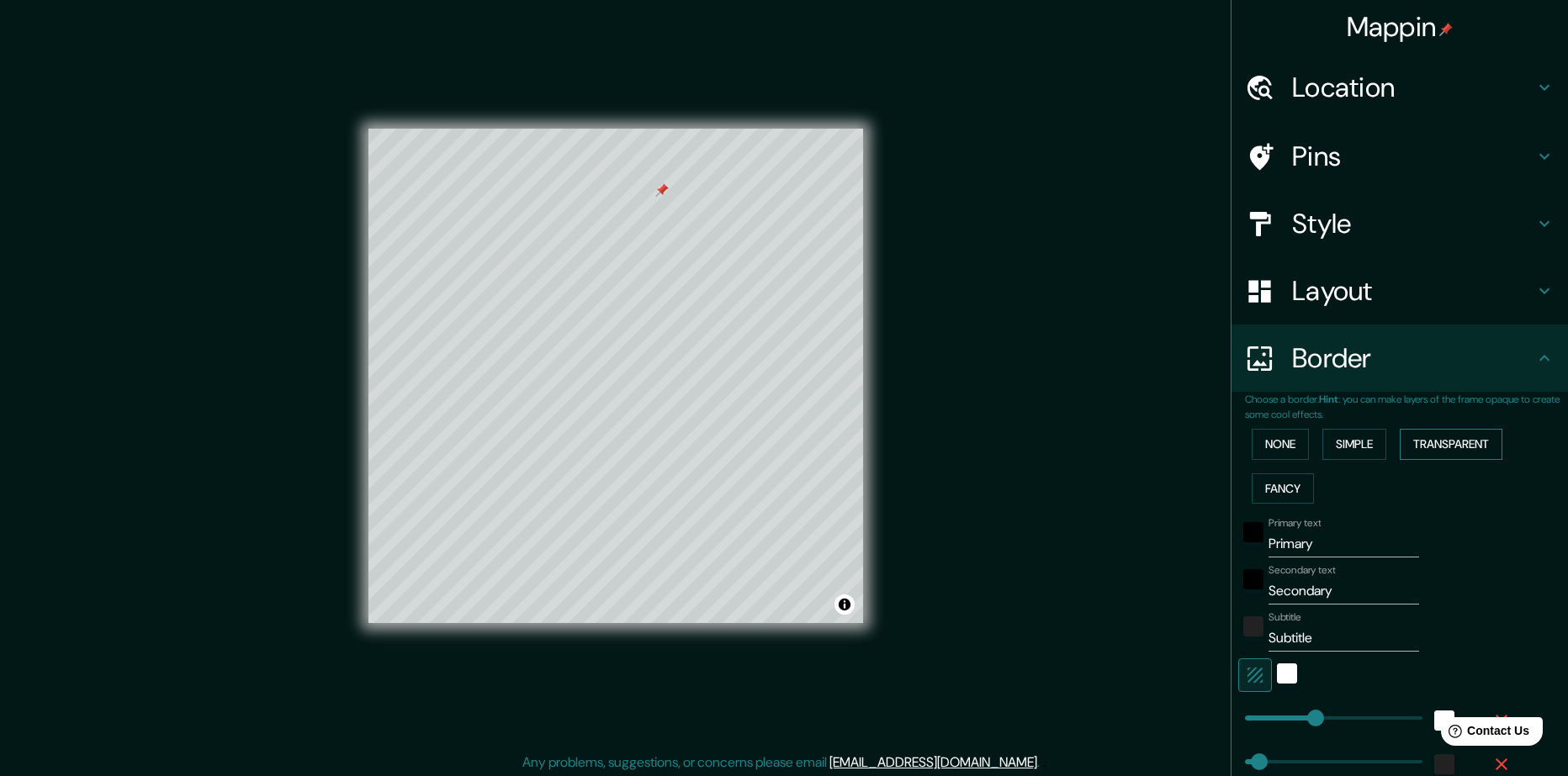
click at [1447, 444] on button "Transparent" at bounding box center [1450, 445] width 103 height 31
drag, startPoint x: 998, startPoint y: 434, endPoint x: 863, endPoint y: 430, distance: 135.1
click at [948, 446] on div "Mappin Location Pins Style Layout Border Choose a border. Hint : you can make l…" at bounding box center [784, 390] width 1568 height 780
click at [1257, 447] on button "None" at bounding box center [1280, 445] width 57 height 31
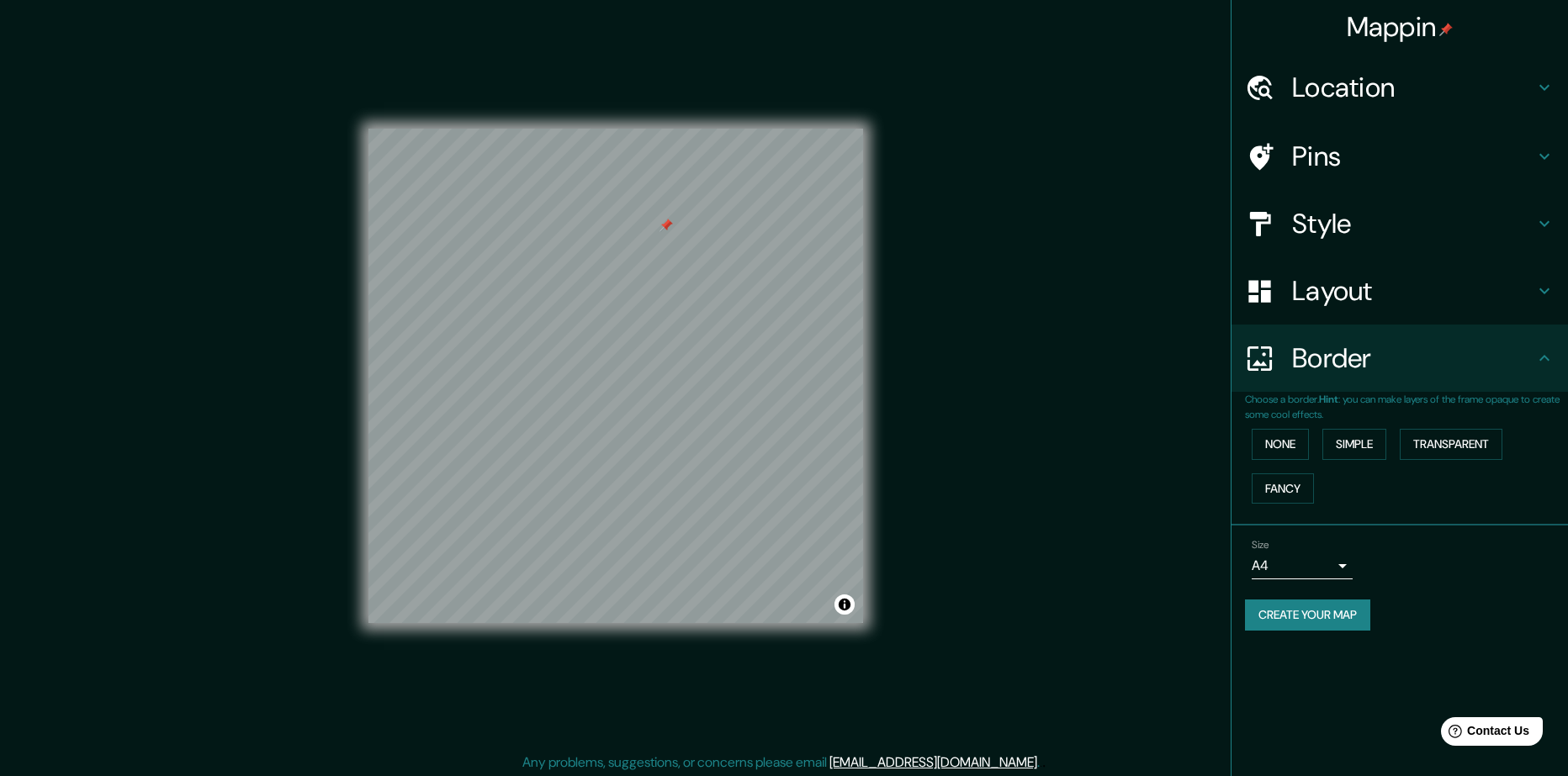
click at [1333, 561] on body "Mappin Location Pins Style Layout Border Choose a border. Hint : you can make l…" at bounding box center [784, 388] width 1568 height 776
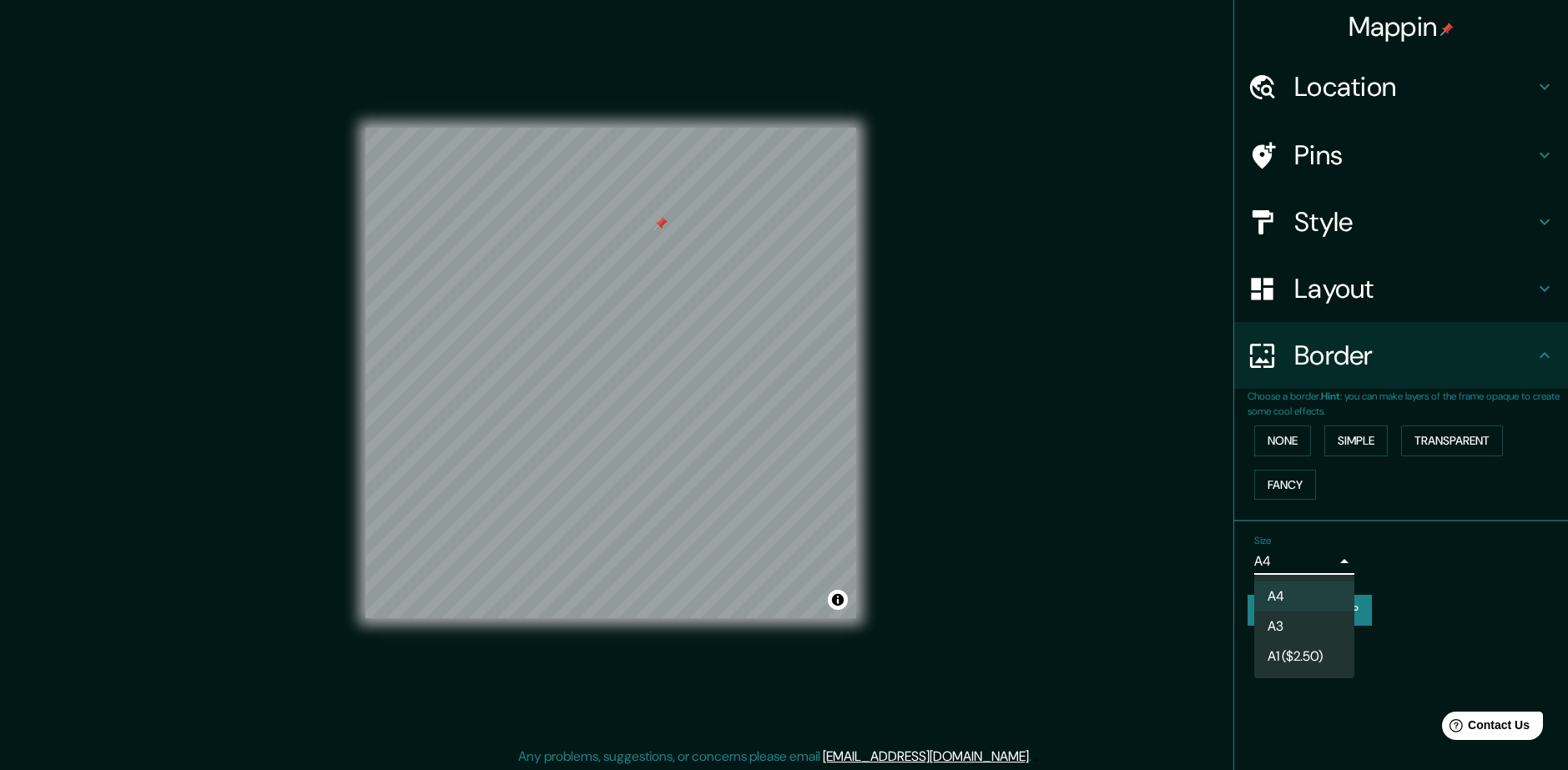
click at [1310, 621] on li "A3" at bounding box center [1304, 626] width 100 height 30
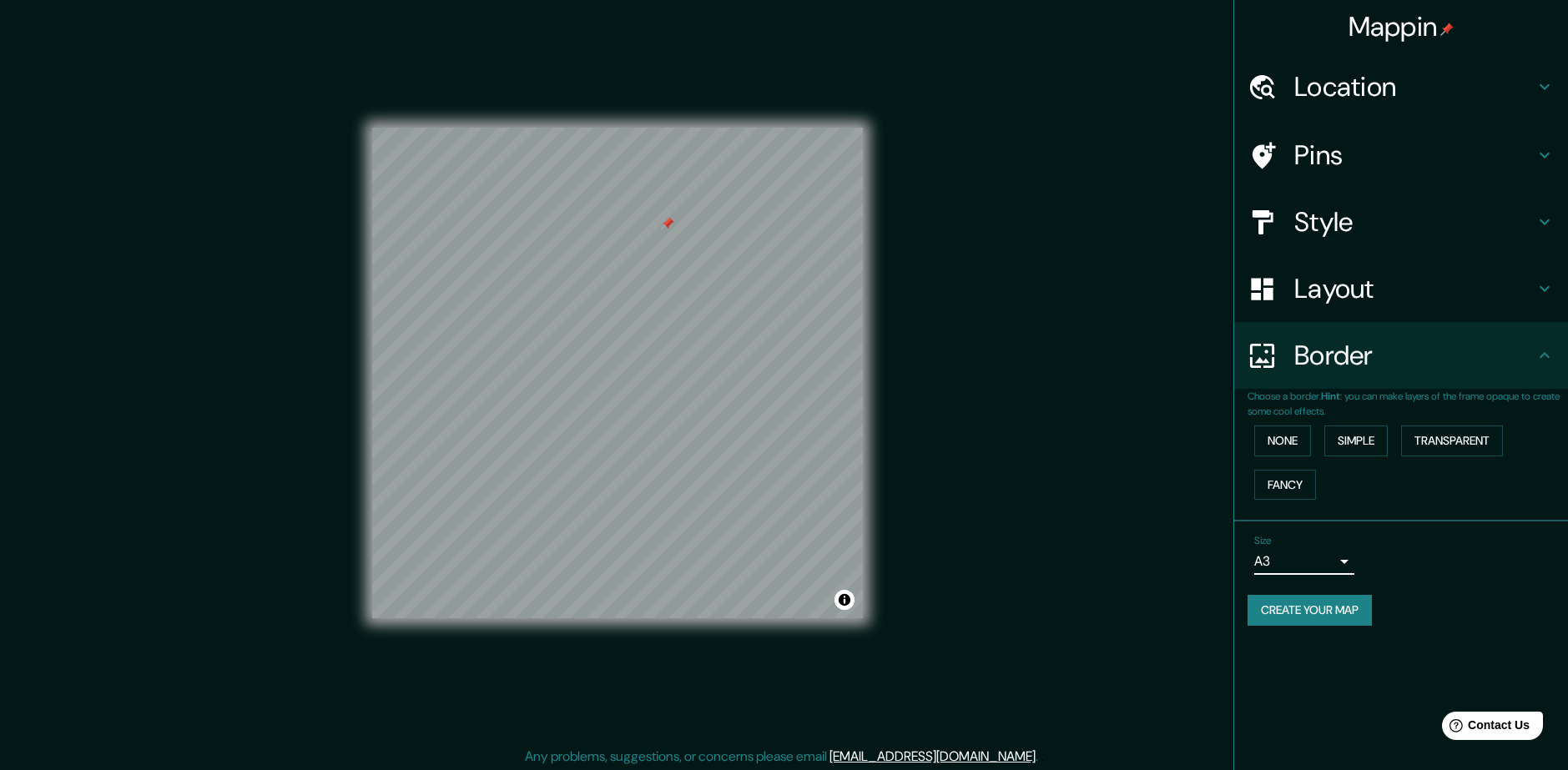
click at [1326, 561] on body "Mappin Location Pins Style Layout Border Choose a border. Hint : you can make l…" at bounding box center [784, 385] width 1568 height 770
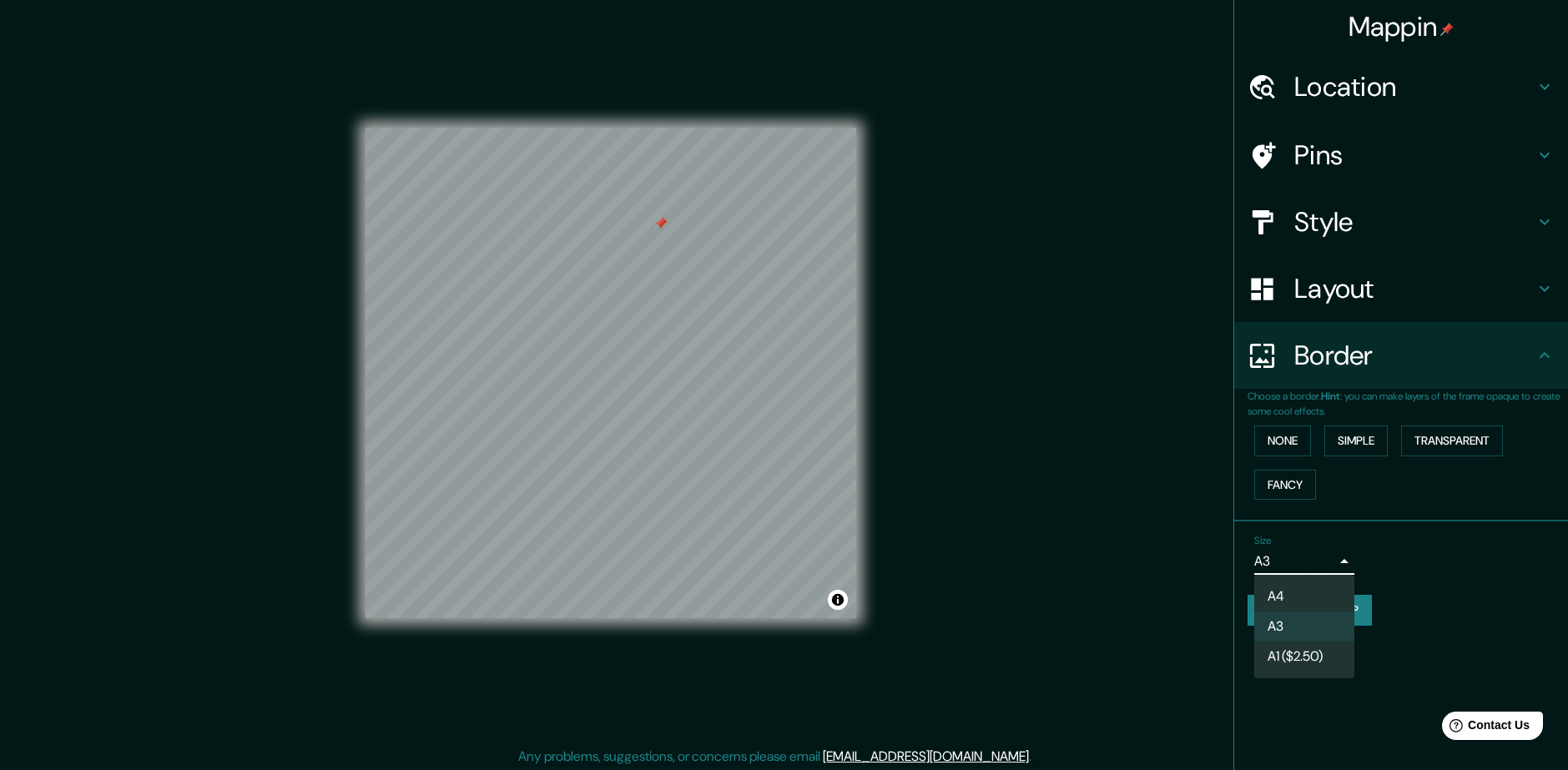
click at [1306, 592] on li "A4" at bounding box center [1304, 596] width 100 height 30
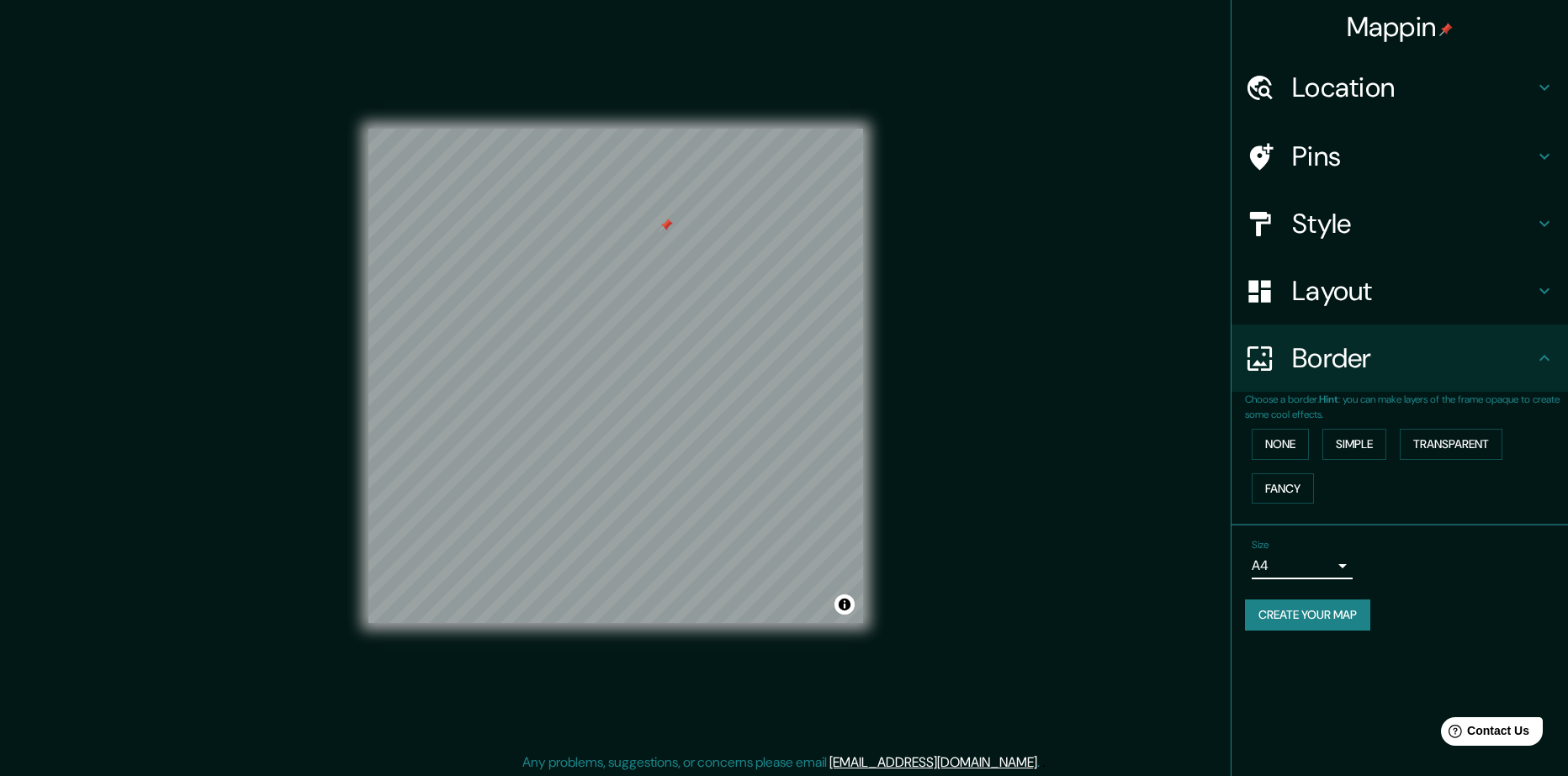
click at [1319, 579] on body "Mappin Location Pins Style Layout Border Choose a border. Hint : you can make l…" at bounding box center [784, 388] width 1568 height 776
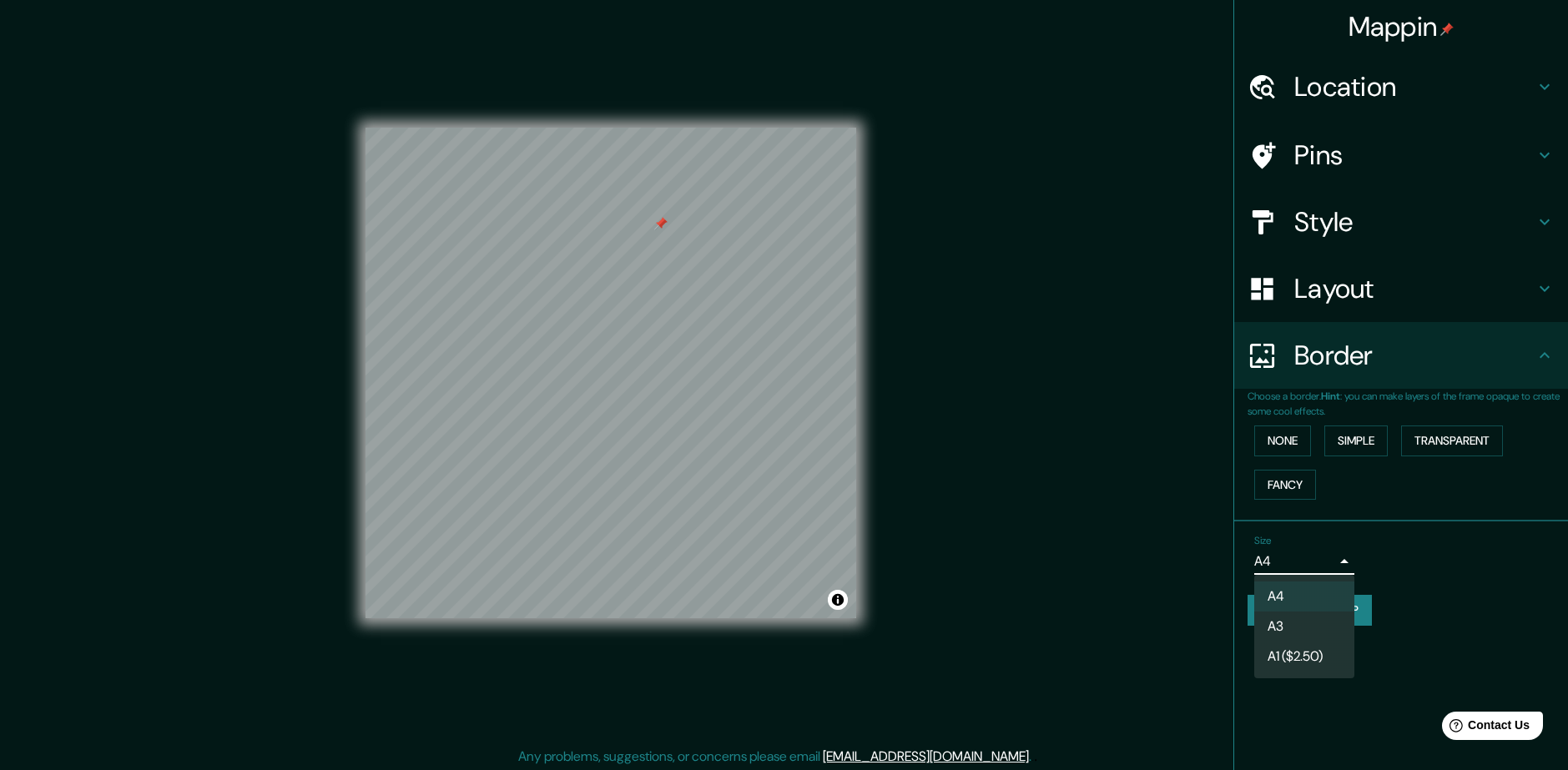
click at [1307, 654] on li "A1 ($2.50)" at bounding box center [1304, 656] width 100 height 30
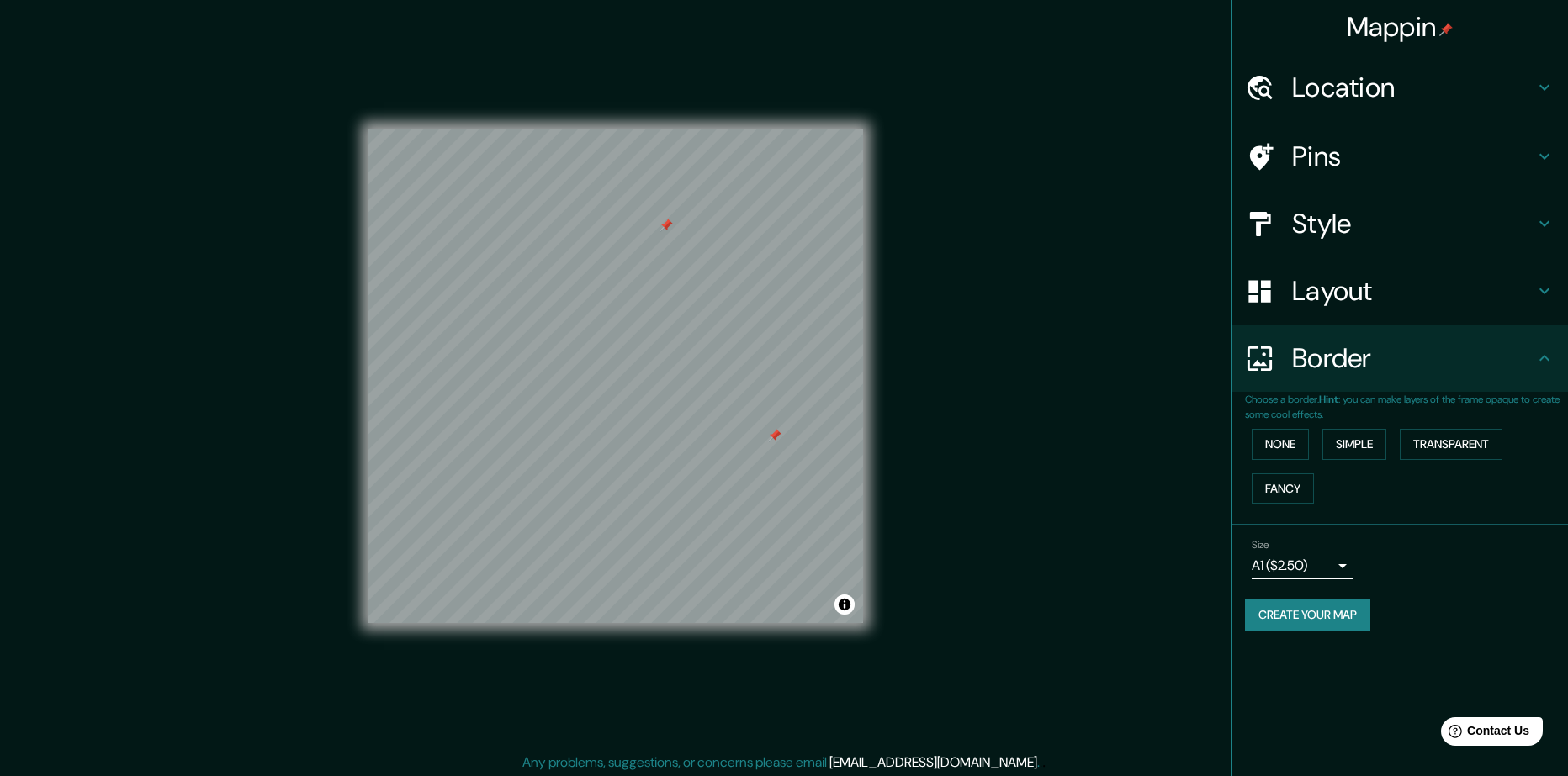
click at [771, 440] on div at bounding box center [775, 436] width 14 height 14
click at [1334, 558] on body "Mappin Location Pins Style Layout Border Choose a border. Hint : you can make l…" at bounding box center [784, 388] width 1568 height 776
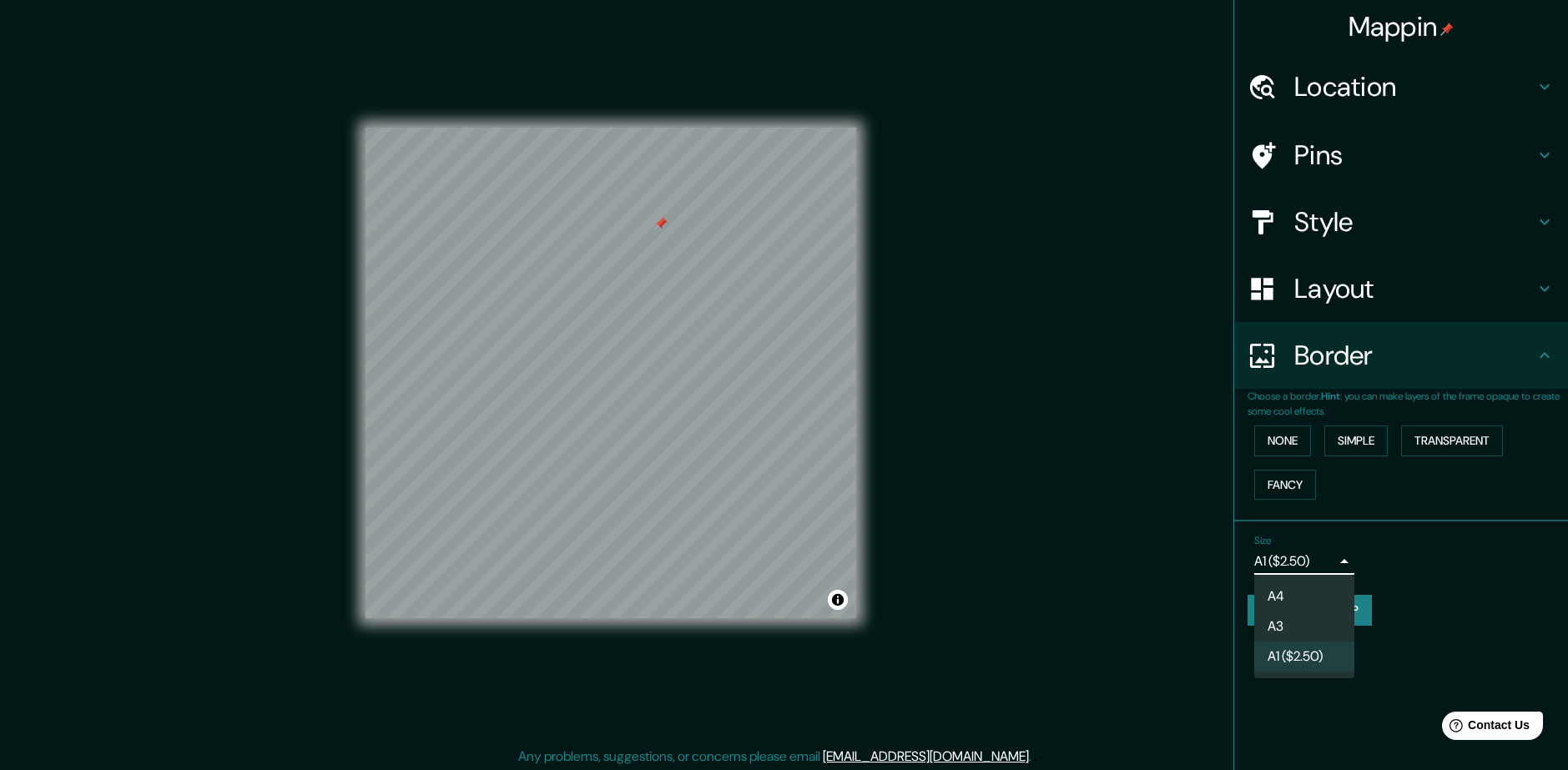
click at [1305, 587] on li "A4" at bounding box center [1304, 596] width 100 height 30
type input "single"
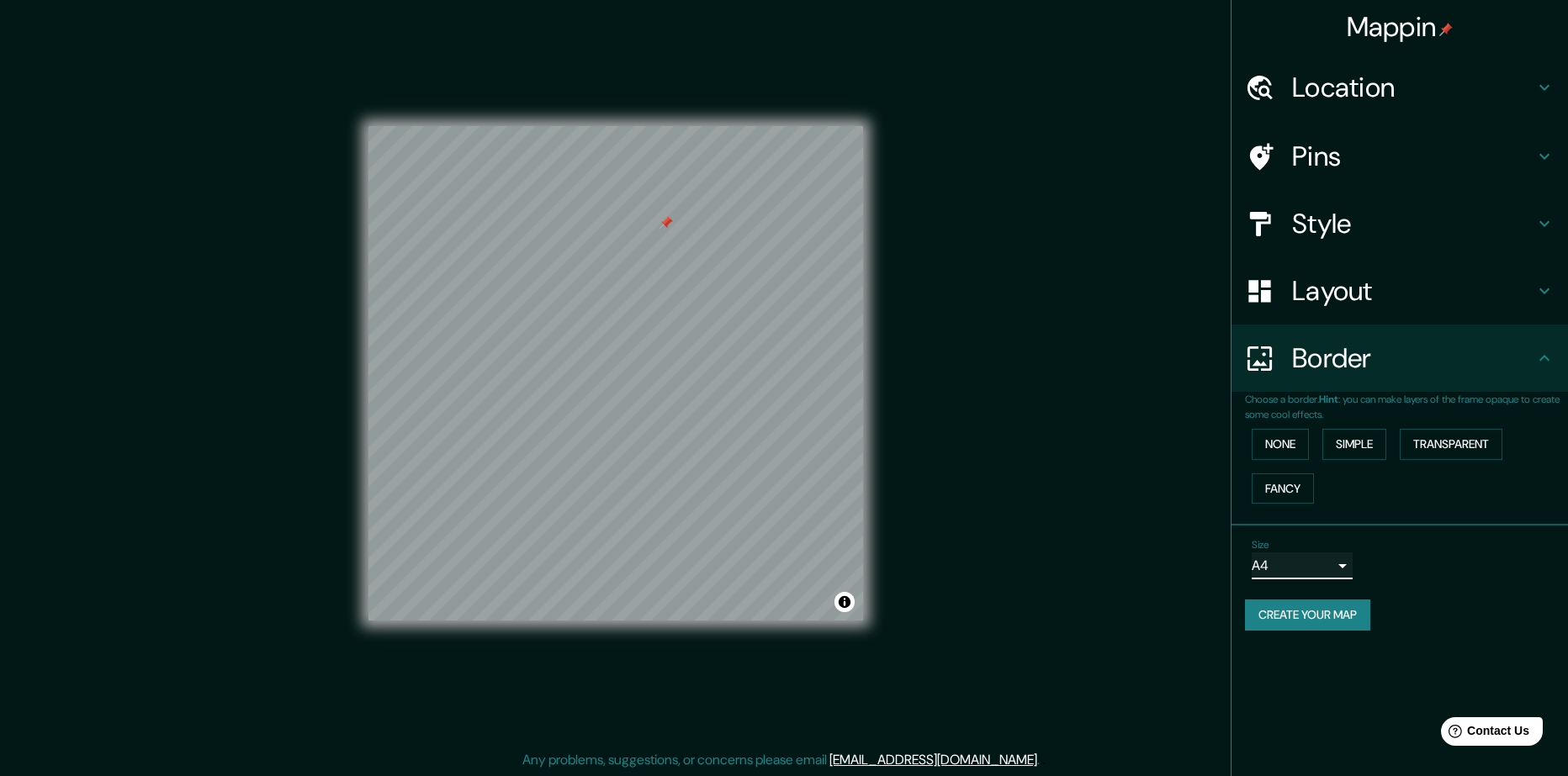
scroll to position [3, 0]
click at [1547, 94] on icon at bounding box center [1544, 87] width 21 height 21
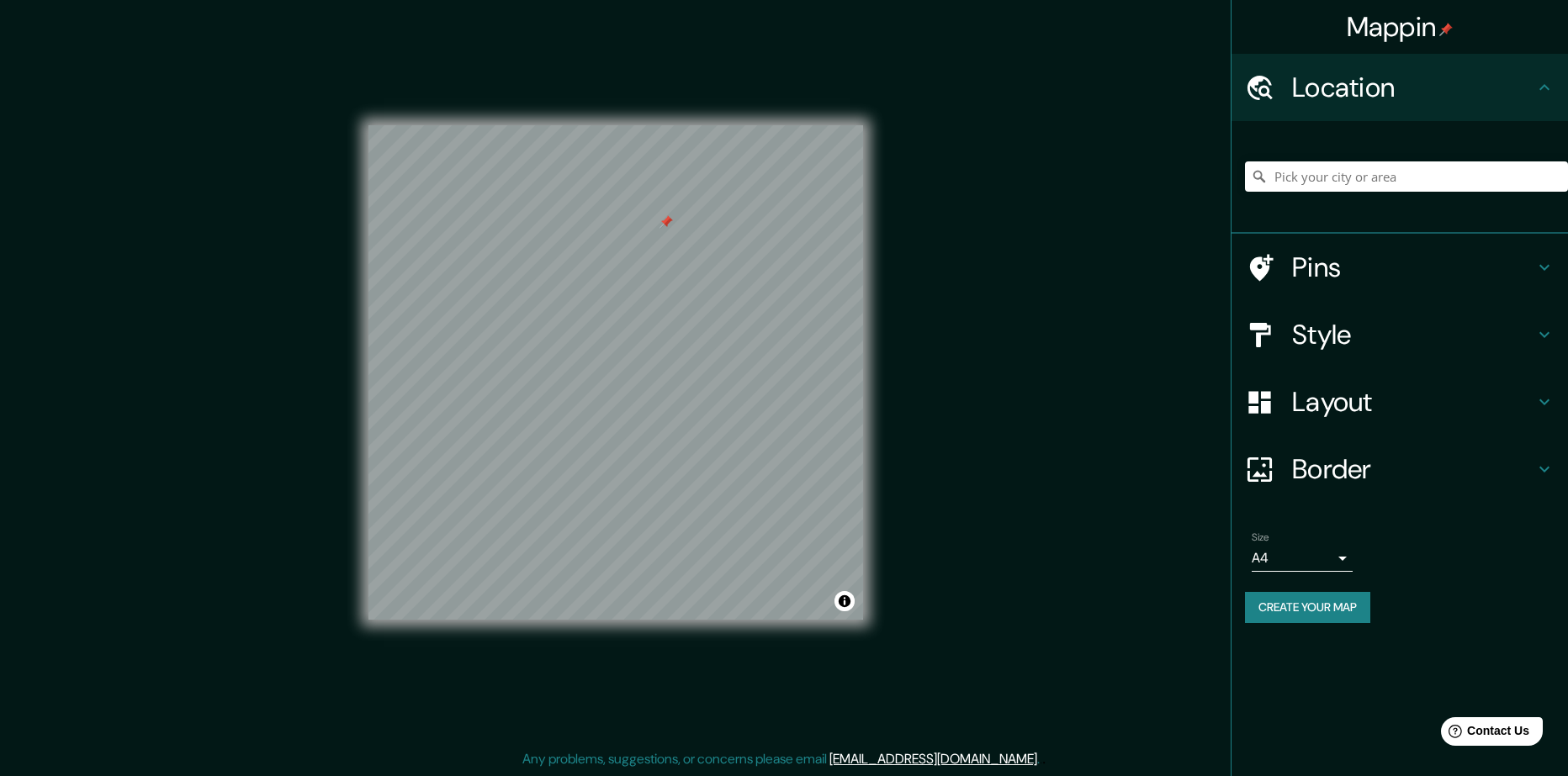
click at [1543, 92] on icon at bounding box center [1544, 87] width 21 height 21
click at [1541, 81] on icon at bounding box center [1544, 87] width 21 height 21
click at [1386, 89] on h4 "Location" at bounding box center [1412, 87] width 242 height 33
click at [1558, 275] on div "Pins" at bounding box center [1399, 267] width 336 height 68
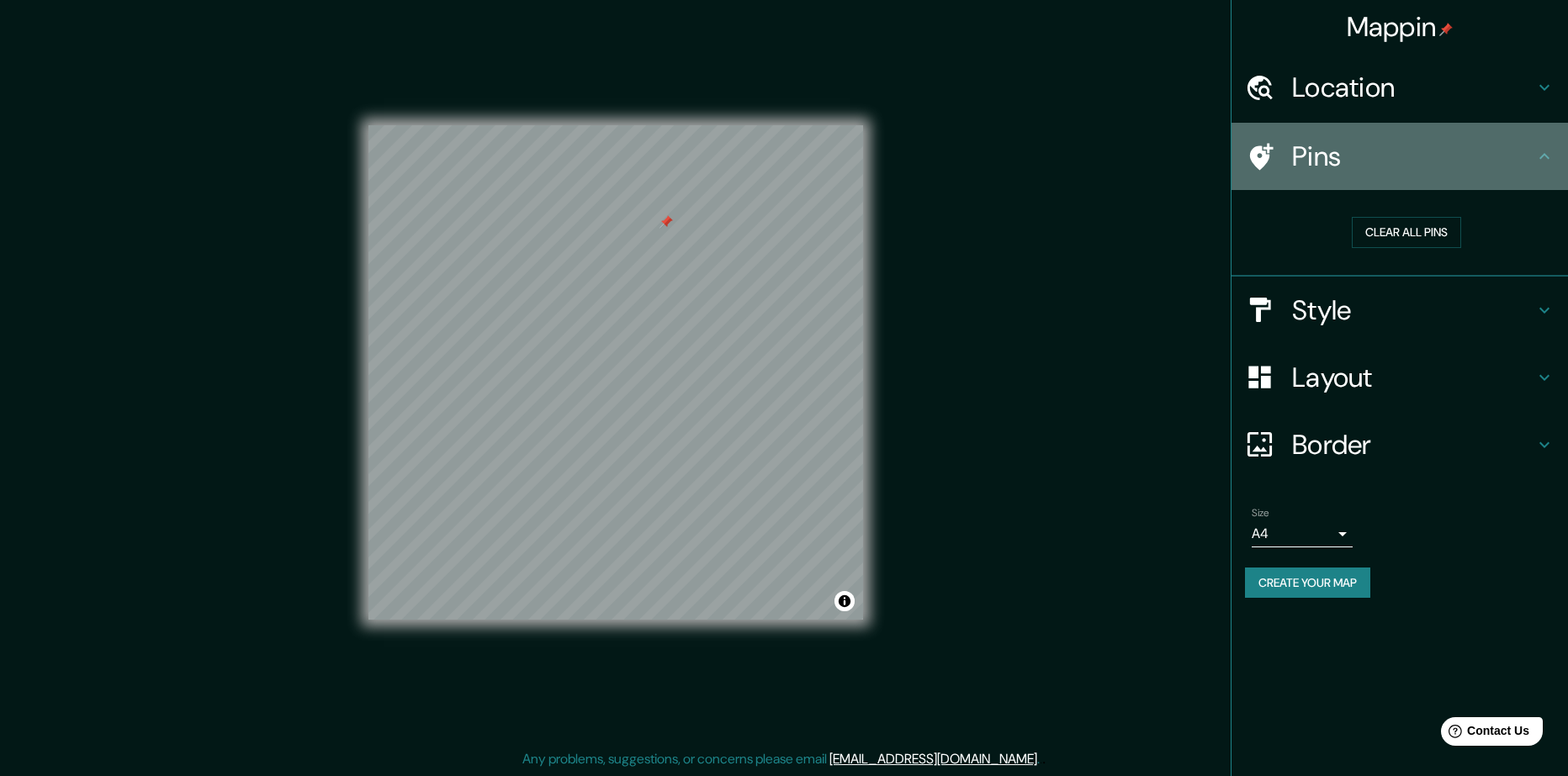
click at [1255, 155] on icon at bounding box center [1261, 156] width 24 height 26
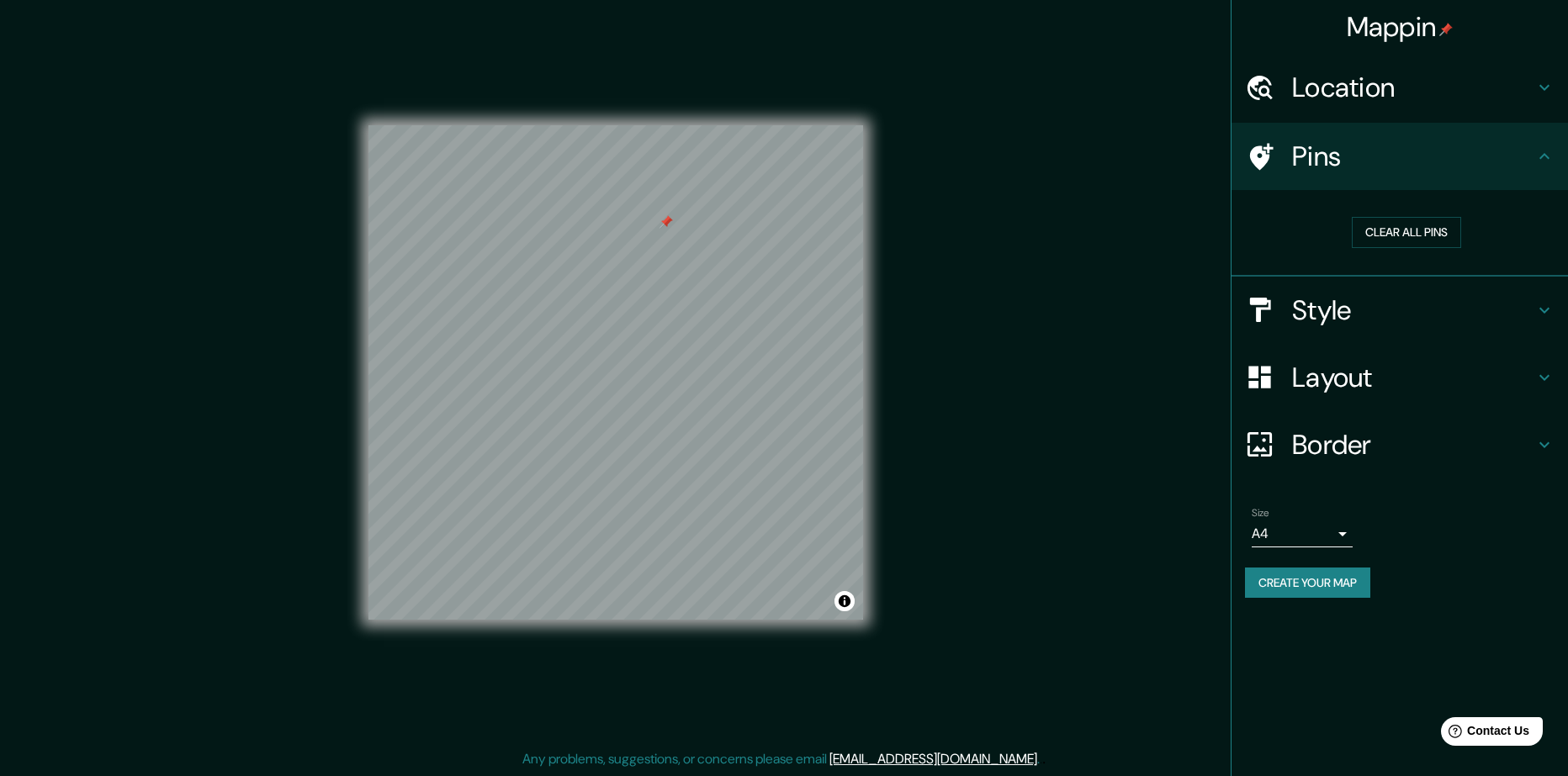
click at [1553, 312] on icon at bounding box center [1544, 310] width 21 height 21
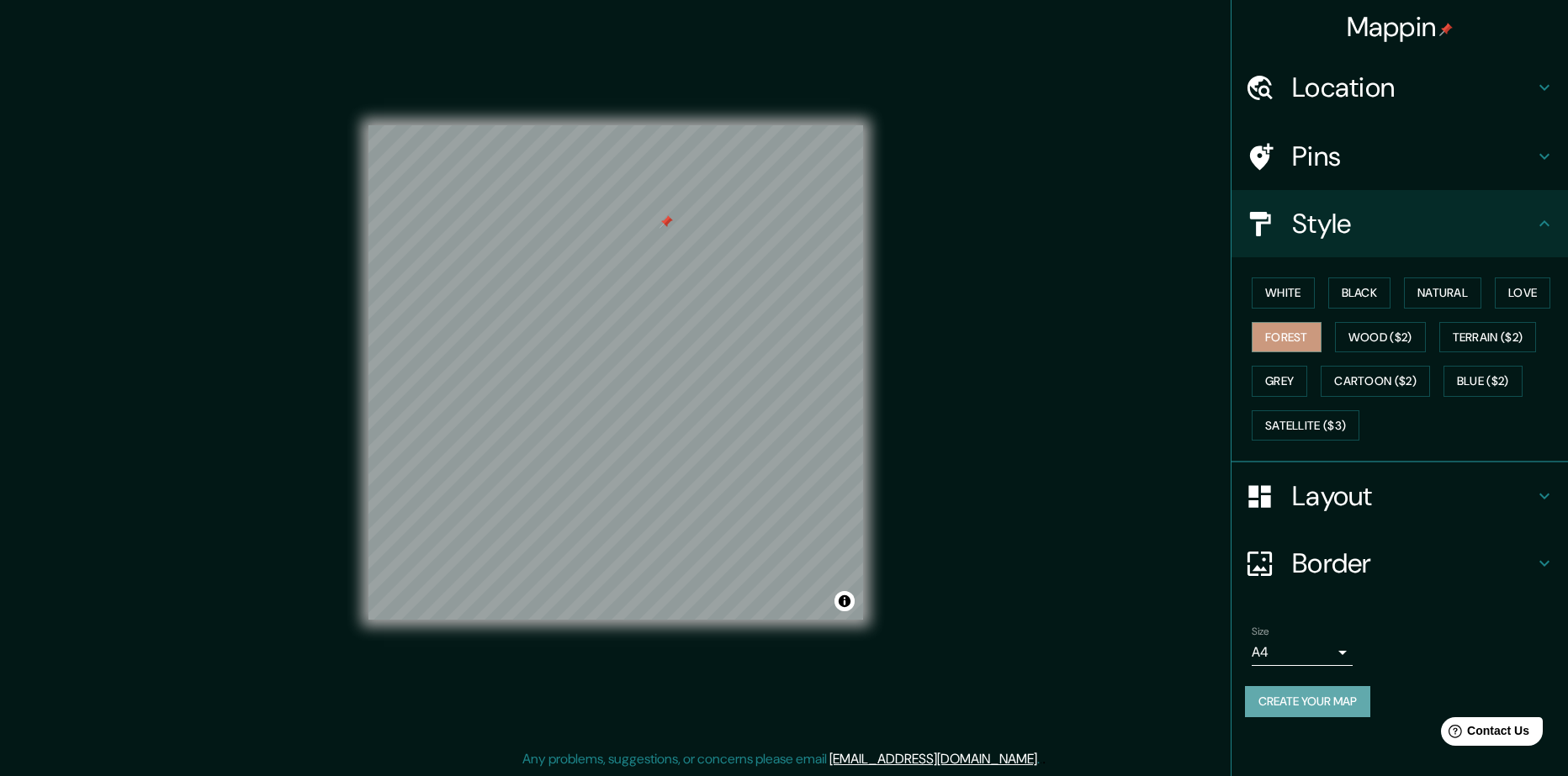
click at [1322, 702] on button "Create your map" at bounding box center [1307, 702] width 125 height 31
